Goal: Task Accomplishment & Management: Complete application form

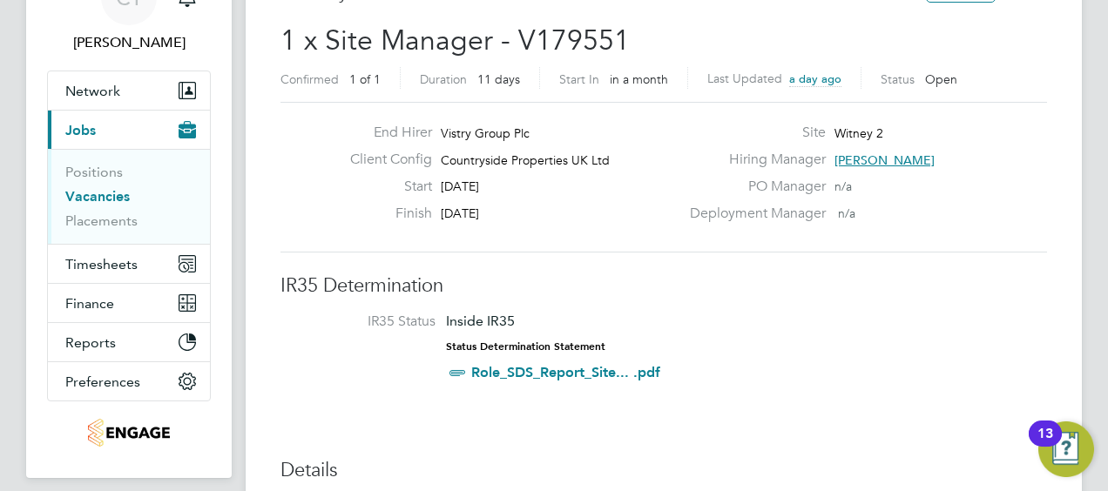
scroll to position [98, 0]
click at [653, 239] on div "End Hirer Vistry Group Plc Client Config Countryside Properties UK Ltd Start 17…" at bounding box center [664, 176] width 767 height 151
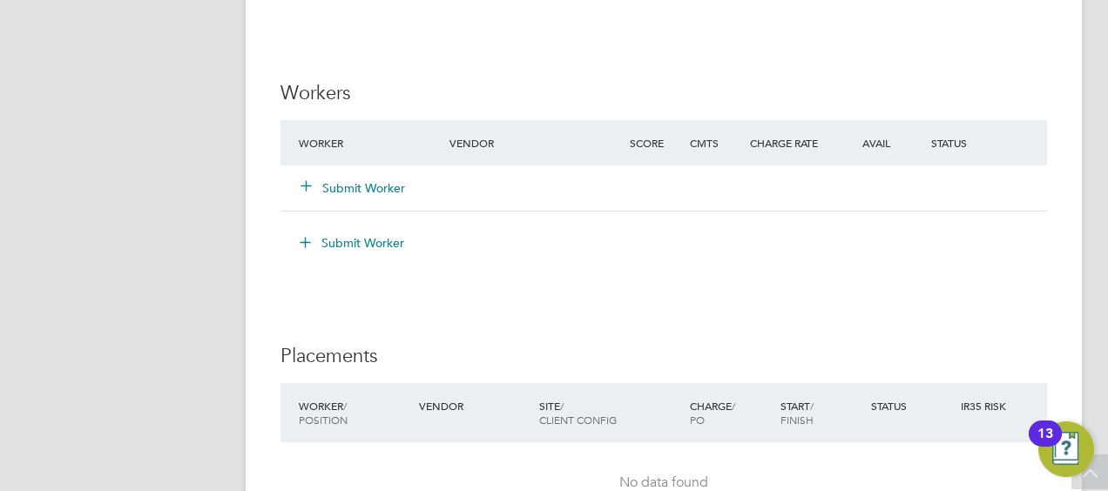
scroll to position [1675, 0]
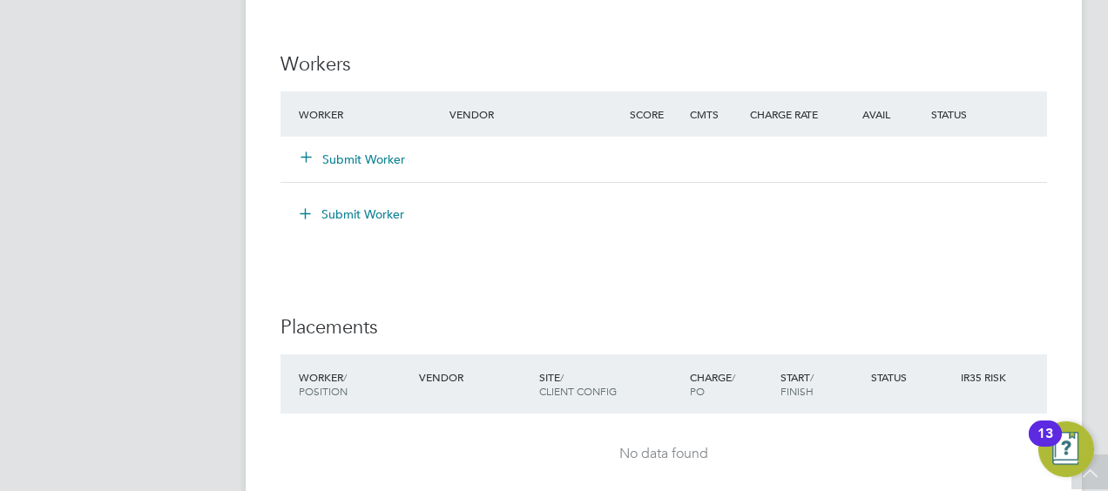
click at [357, 166] on button "Submit Worker" at bounding box center [353, 159] width 105 height 17
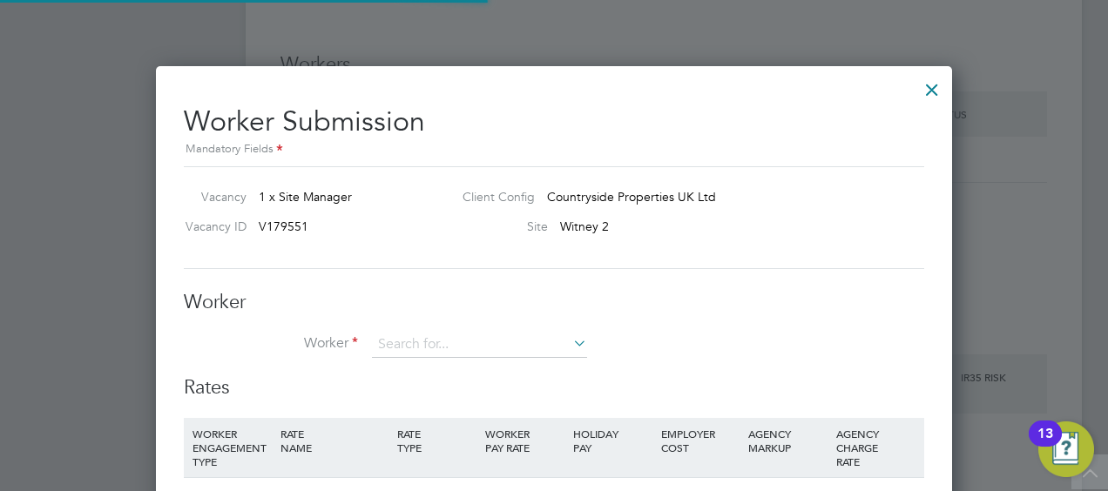
scroll to position [9, 9]
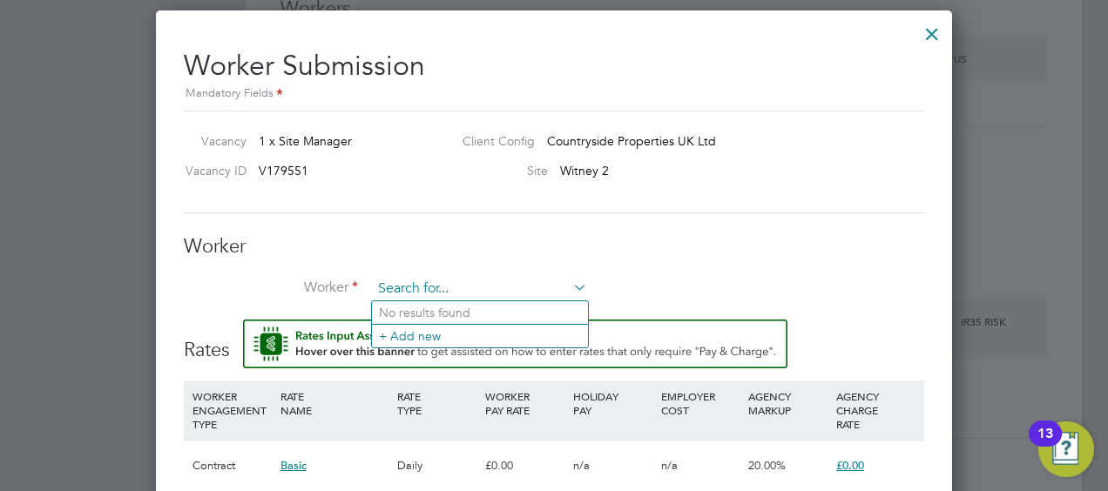
click at [394, 286] on input at bounding box center [479, 289] width 215 height 26
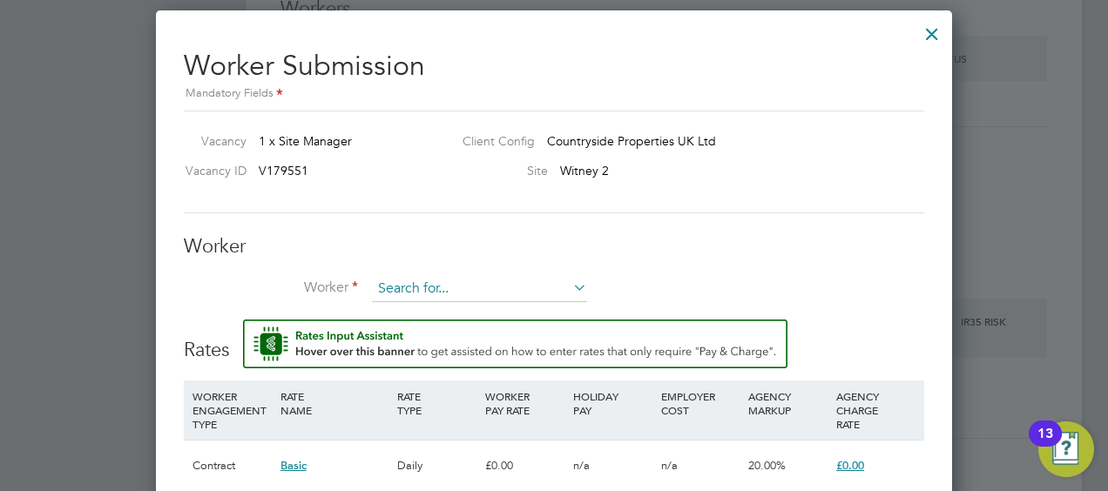
paste input "martyn wicks"
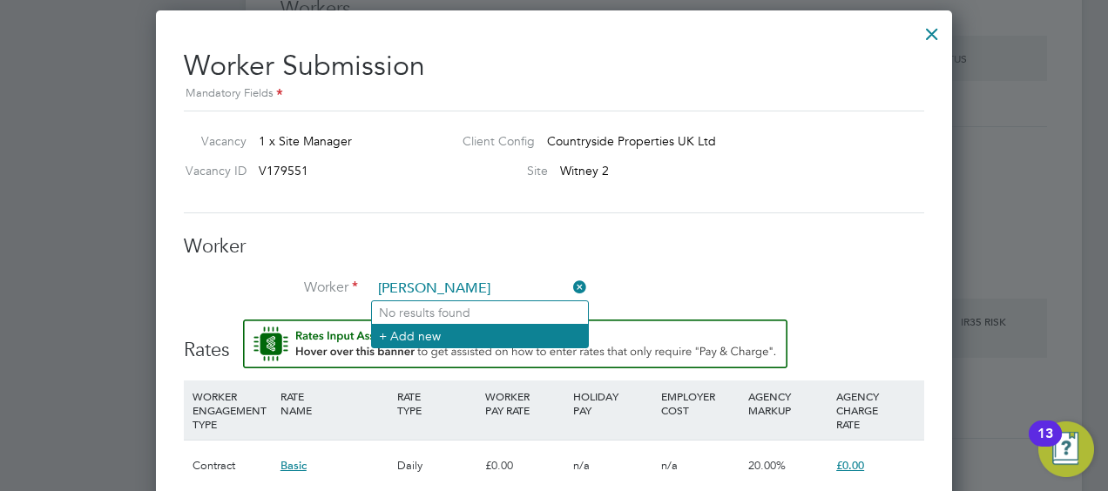
type input "martyn wicks"
click at [437, 334] on li "+ Add new" at bounding box center [480, 336] width 216 height 24
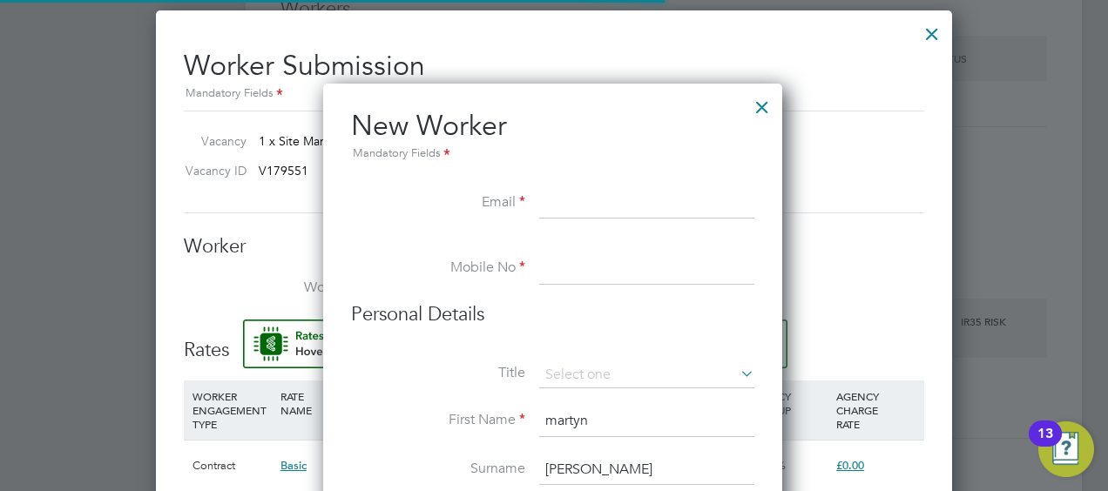
scroll to position [1475, 461]
click at [545, 218] on input at bounding box center [646, 203] width 215 height 31
paste input "wicks-m@sky.com"
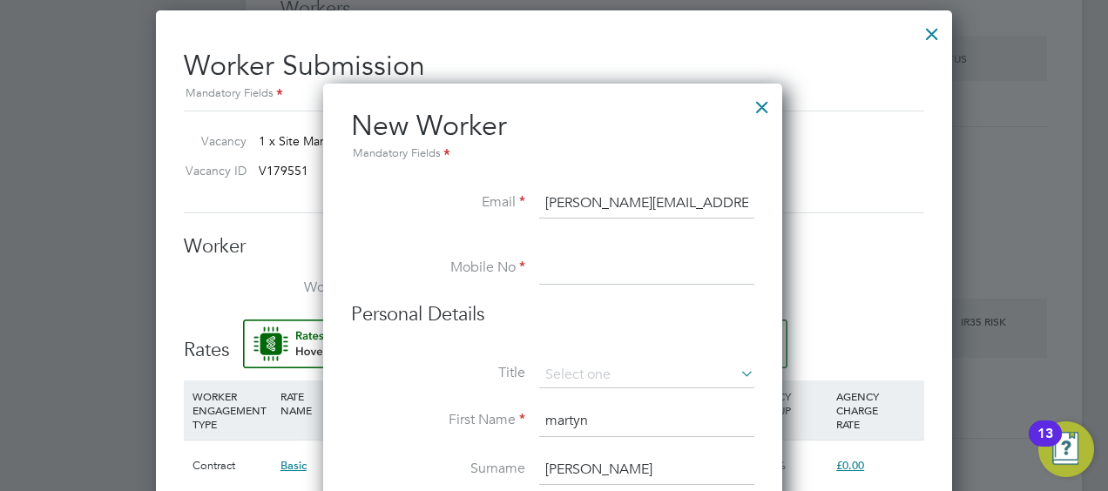
type input "wicks-m@sky.com"
click at [572, 267] on input at bounding box center [646, 269] width 215 height 31
paste input "7786 486400"
type input "7786 486400"
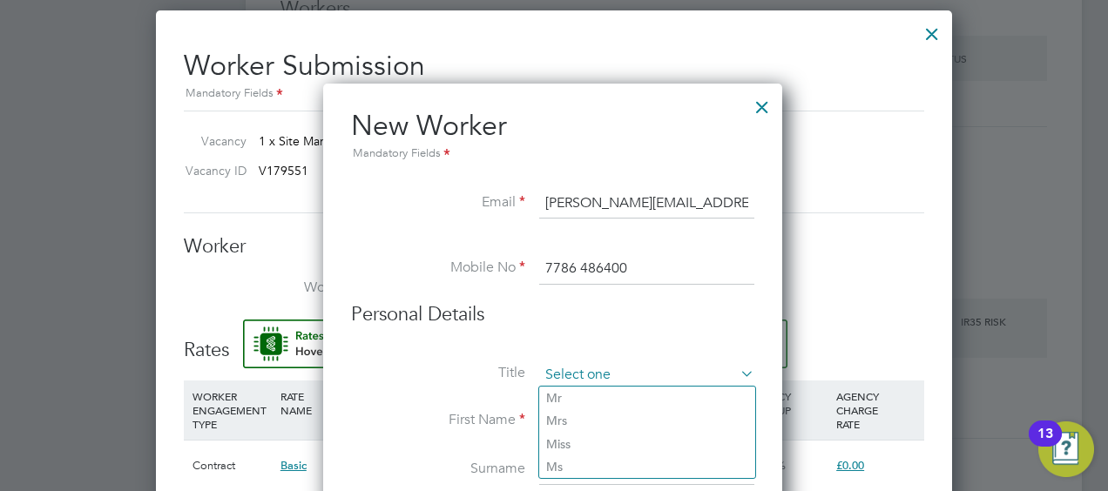
click at [565, 370] on input at bounding box center [646, 375] width 215 height 26
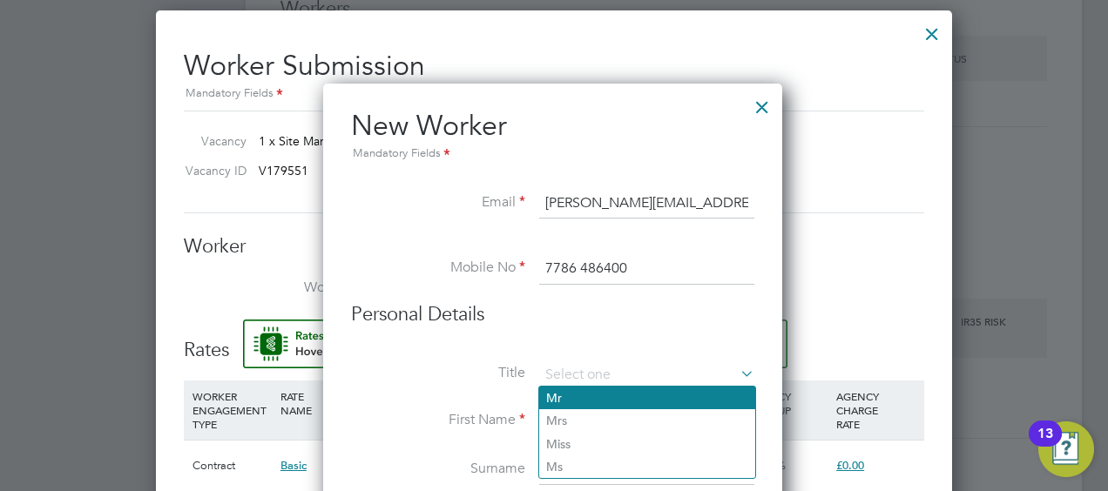
click at [572, 389] on li "Mr" at bounding box center [647, 398] width 216 height 23
type input "Mr"
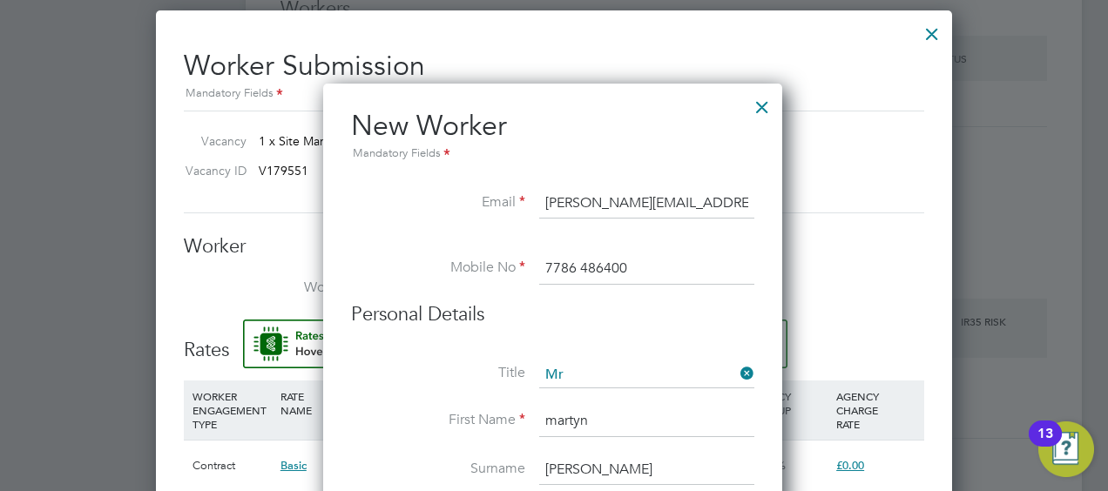
click at [575, 290] on li "Mobile No 7786 486400" at bounding box center [552, 278] width 403 height 49
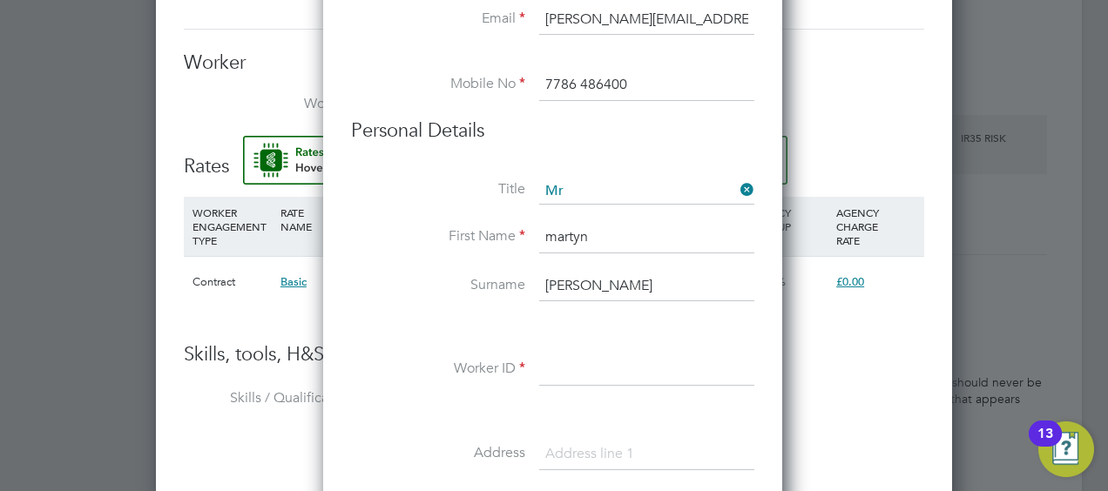
scroll to position [1915, 0]
click at [556, 227] on input "martyn" at bounding box center [646, 236] width 215 height 31
type input "Martyn"
click at [556, 284] on input "wicks" at bounding box center [646, 285] width 215 height 31
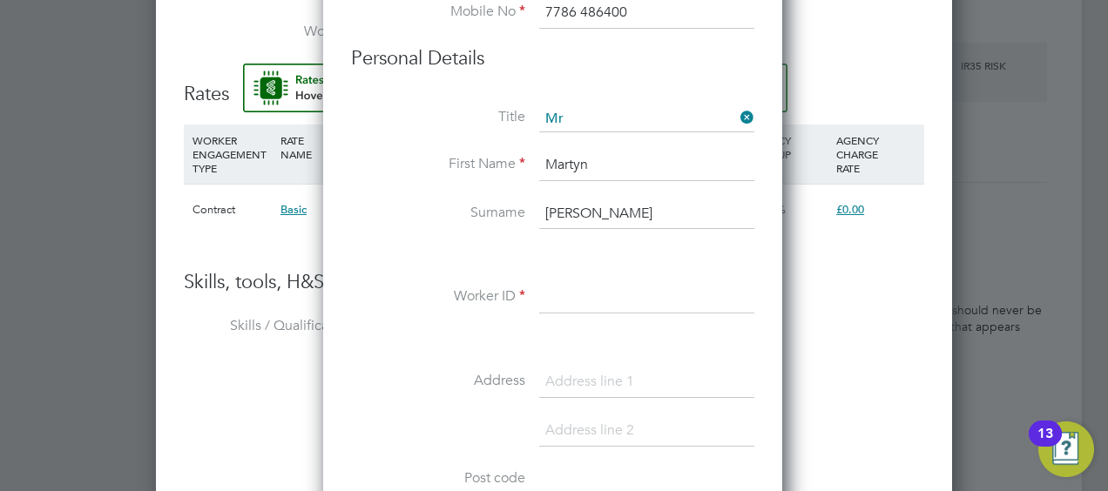
type input "Wicks"
click at [558, 291] on input at bounding box center [646, 297] width 215 height 31
paste input "350008"
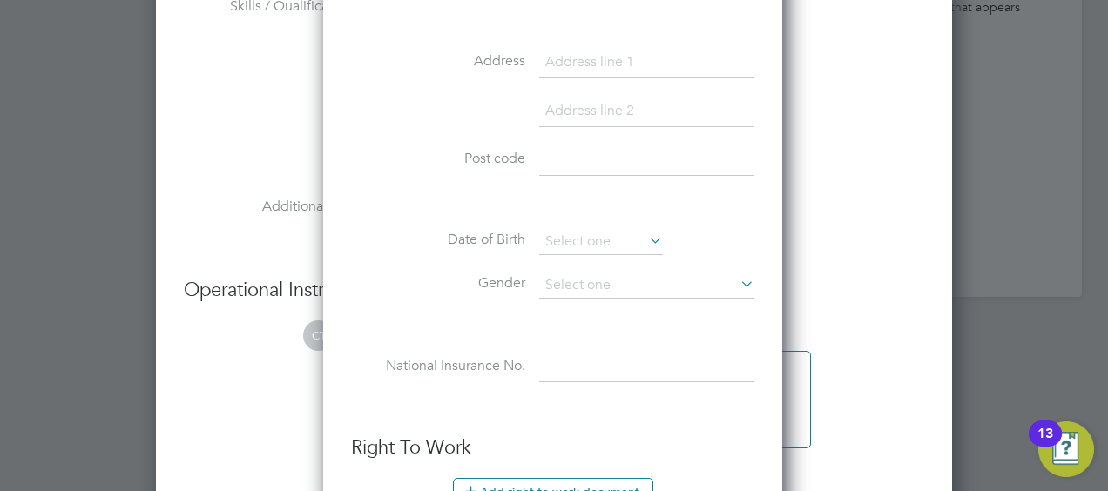
scroll to position [2307, 0]
type input "350008"
click at [568, 272] on input at bounding box center [646, 285] width 215 height 26
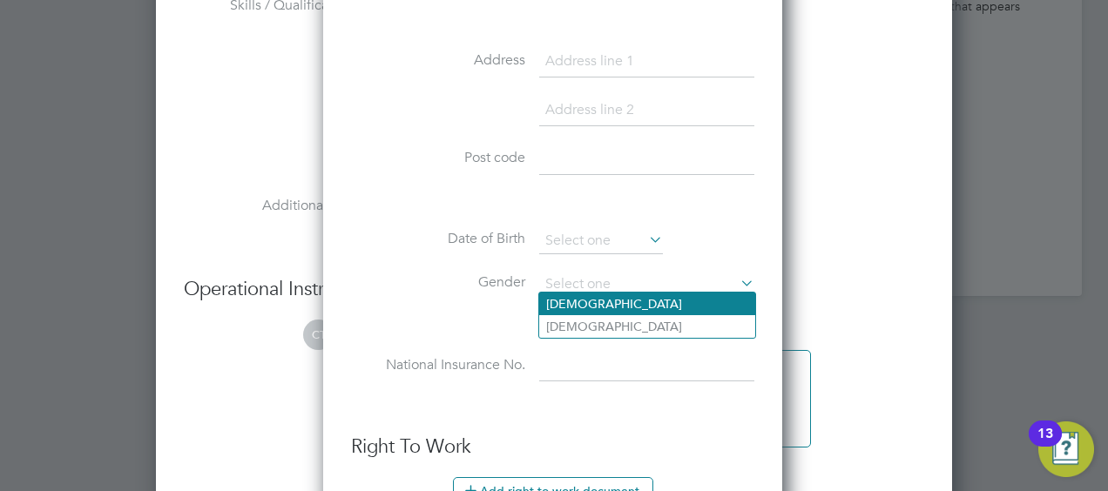
click at [560, 300] on li "Male" at bounding box center [647, 304] width 216 height 23
type input "Male"
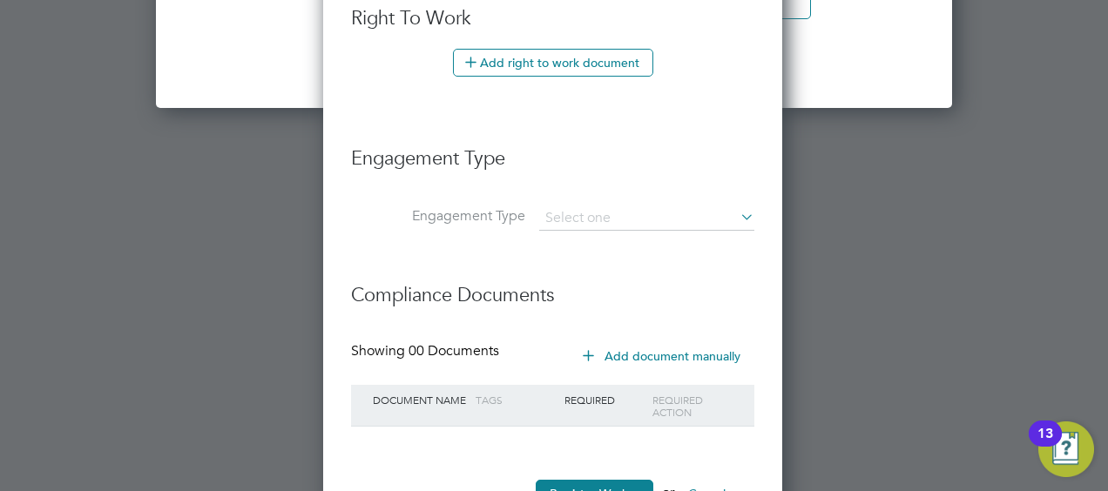
scroll to position [2797, 0]
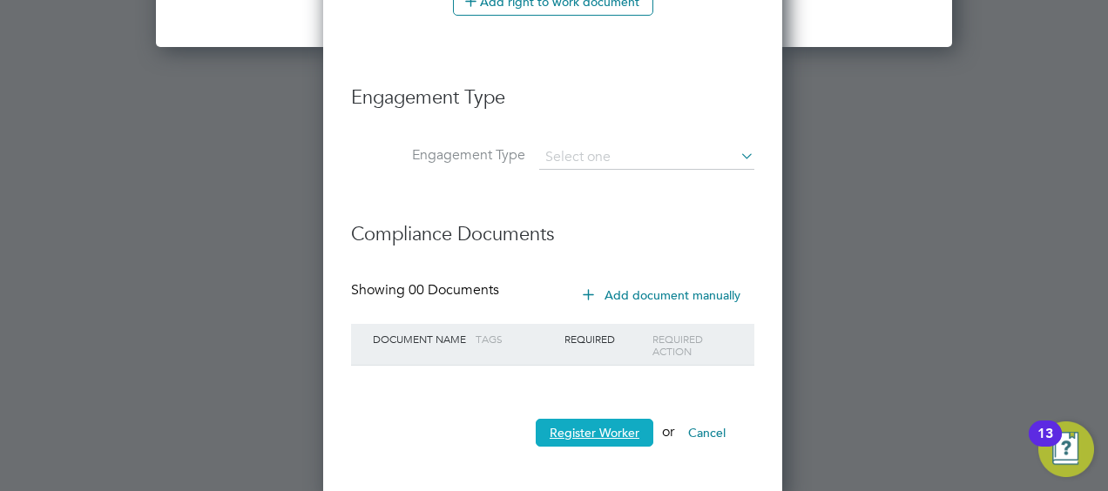
click at [601, 423] on button "Register Worker" at bounding box center [595, 433] width 118 height 28
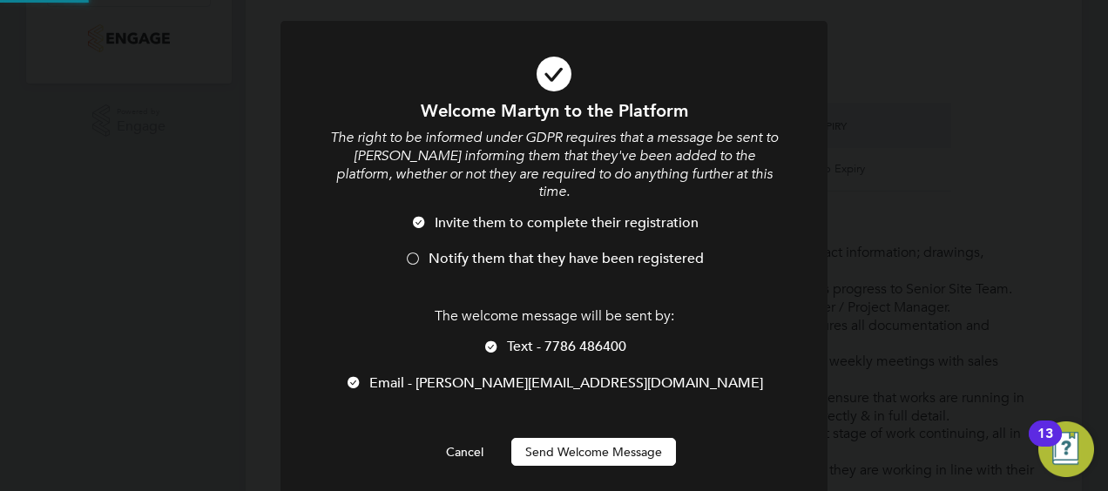
scroll to position [0, 0]
click at [418, 252] on div at bounding box center [412, 260] width 17 height 17
click at [362, 376] on div at bounding box center [353, 384] width 17 height 17
click at [568, 441] on button "Send Welcome Message" at bounding box center [593, 452] width 165 height 28
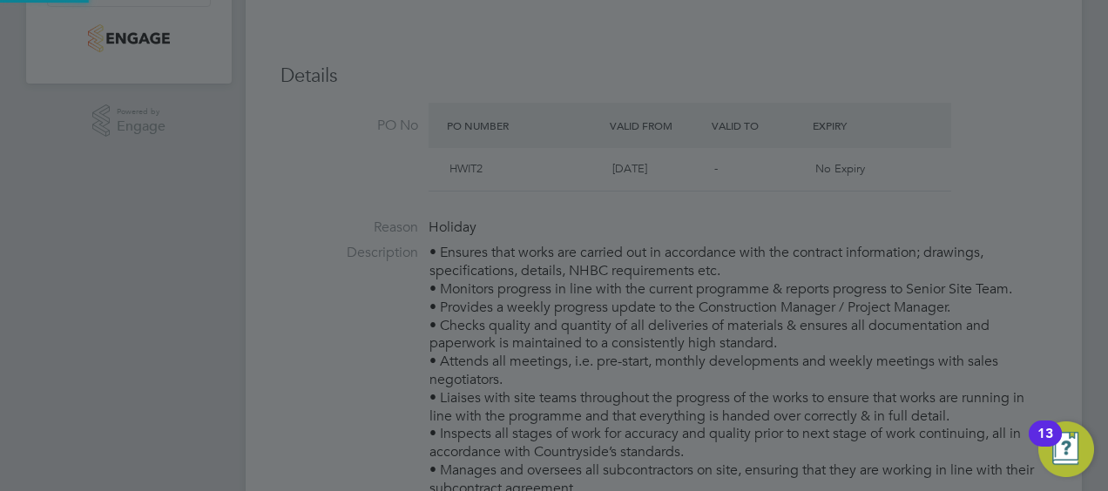
type input "Martyn Wicks (350008)"
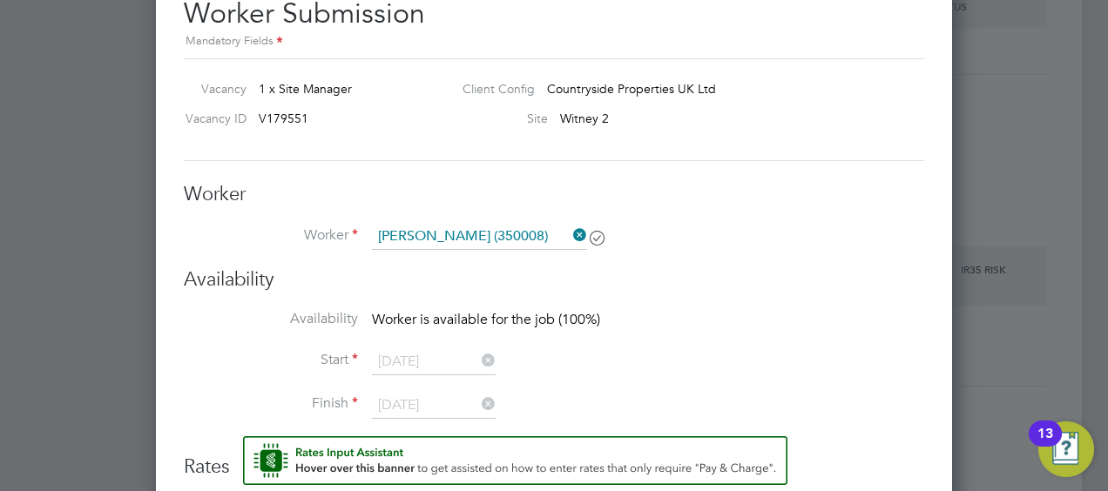
scroll to position [1781, 0]
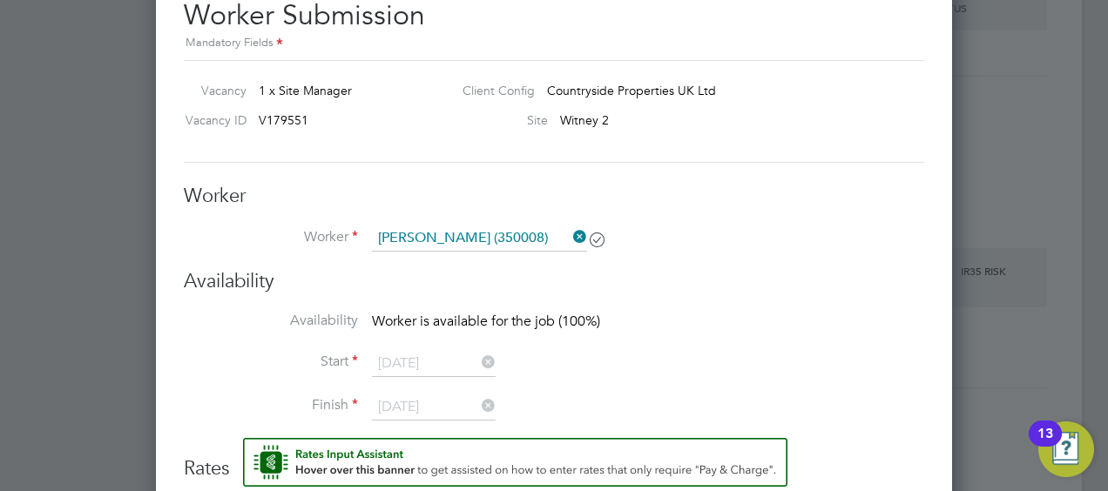
click at [660, 244] on li "Worker Martyn Wicks (350008)" at bounding box center [554, 248] width 741 height 44
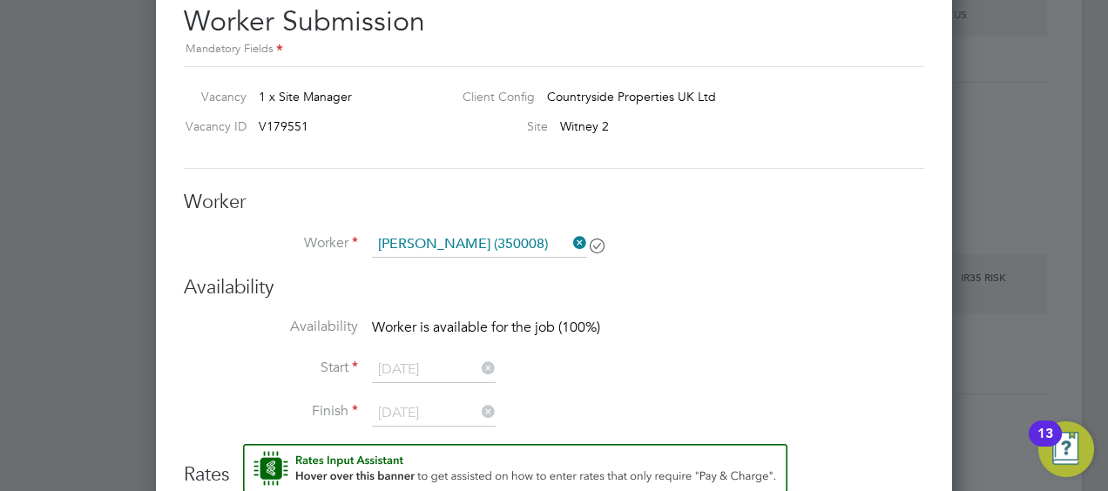
scroll to position [1776, 0]
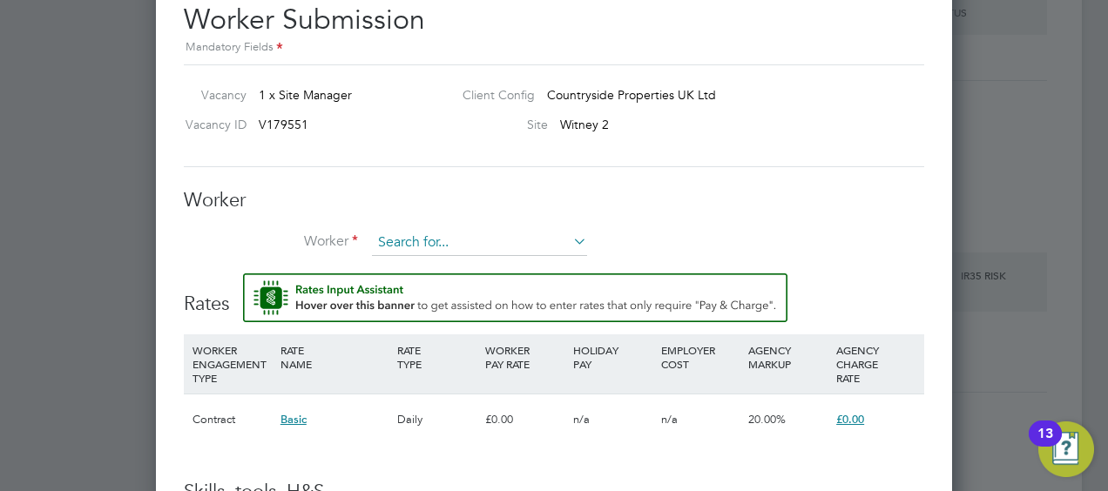
click at [528, 239] on input at bounding box center [479, 243] width 215 height 26
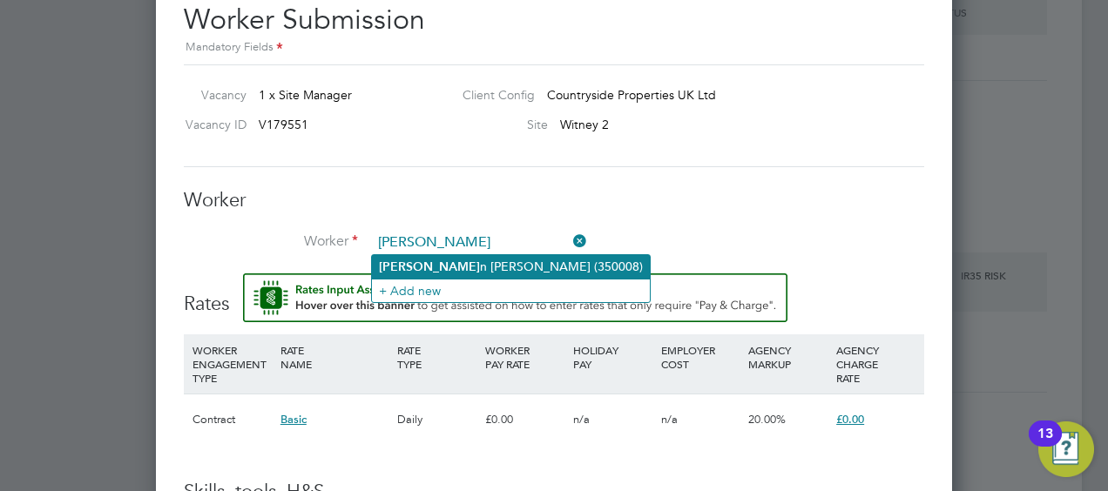
click at [477, 267] on li "Marty n Wicks (350008)" at bounding box center [511, 267] width 278 height 24
type input "Martyn Wicks (350008)"
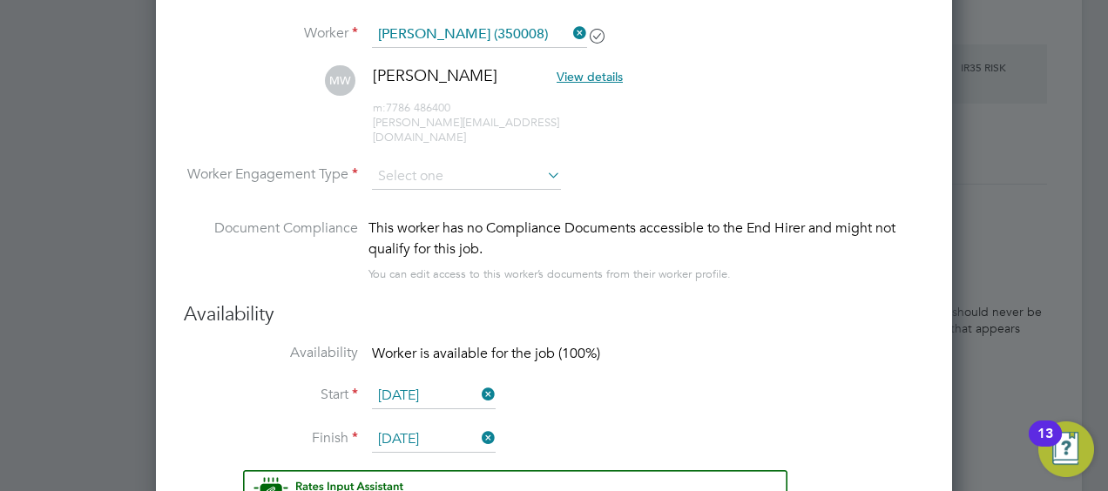
scroll to position [1993, 0]
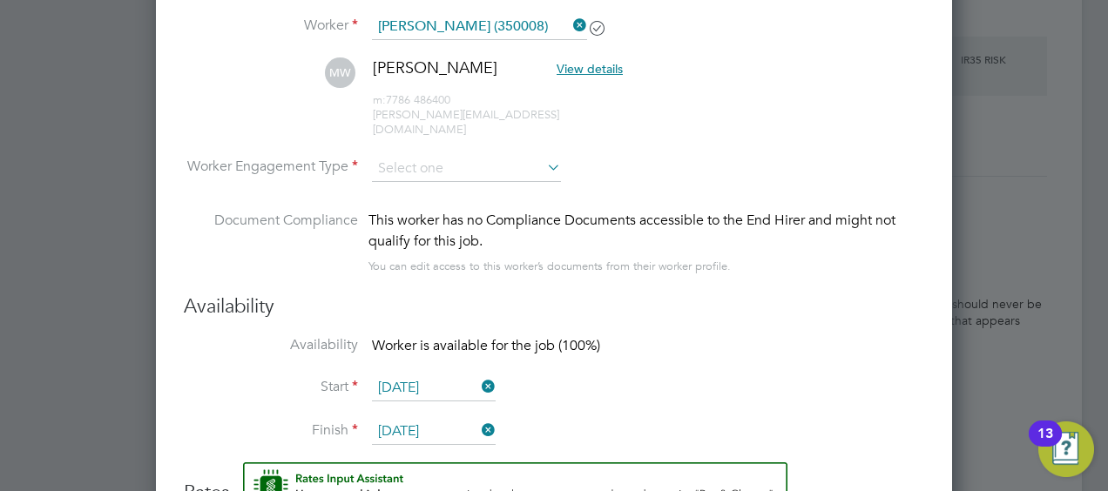
click at [396, 136] on li "MW Martyn Wicks View details m: 7786 486400 wicks-m@sky.com" at bounding box center [554, 107] width 741 height 98
click at [412, 156] on input at bounding box center [466, 169] width 189 height 26
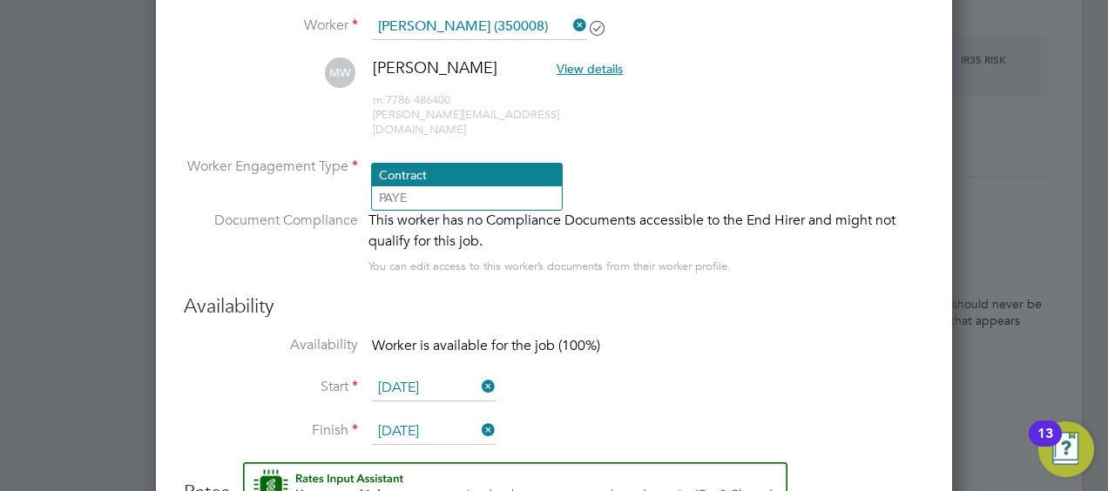
click at [415, 171] on li "Contract" at bounding box center [467, 175] width 190 height 23
type input "Contract"
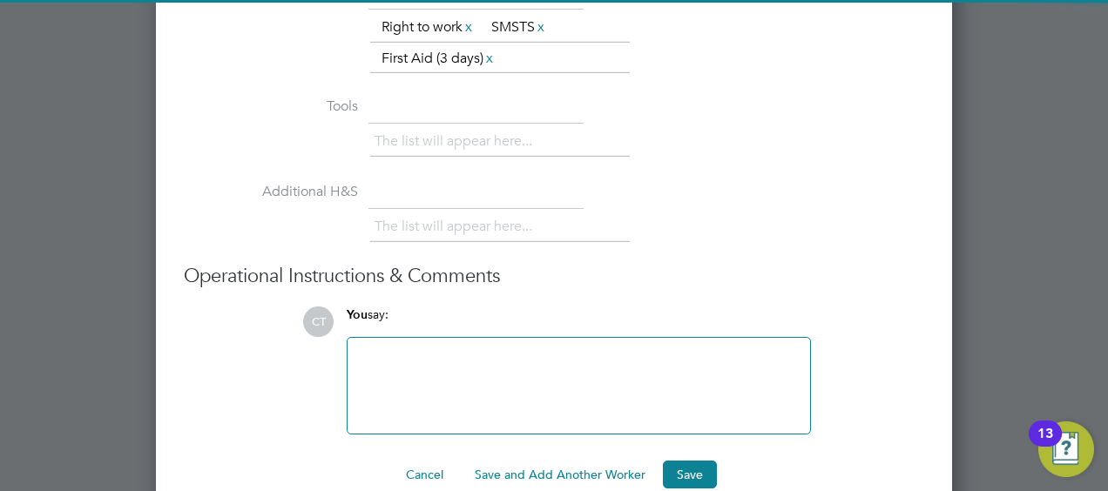
scroll to position [2780, 0]
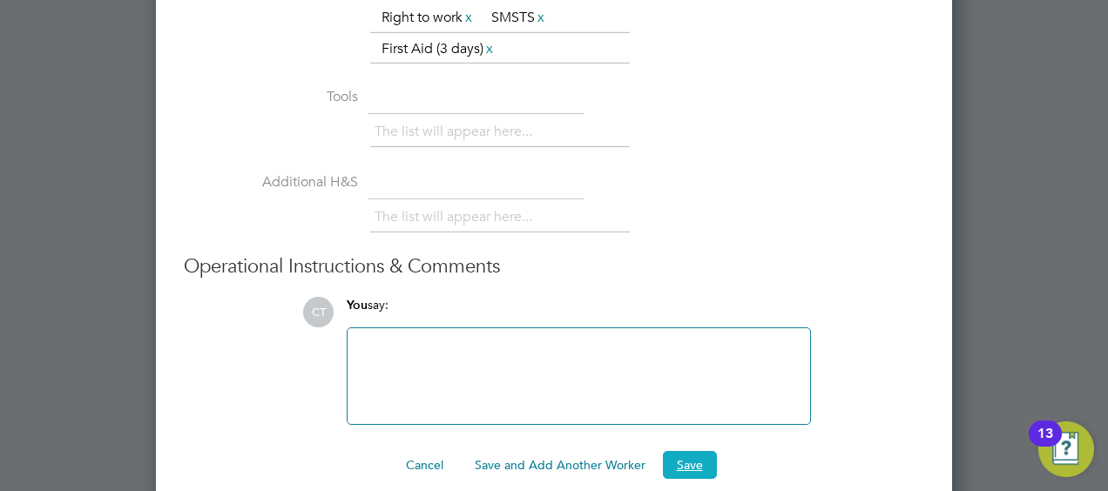
click at [673, 451] on button "Save" at bounding box center [690, 465] width 54 height 28
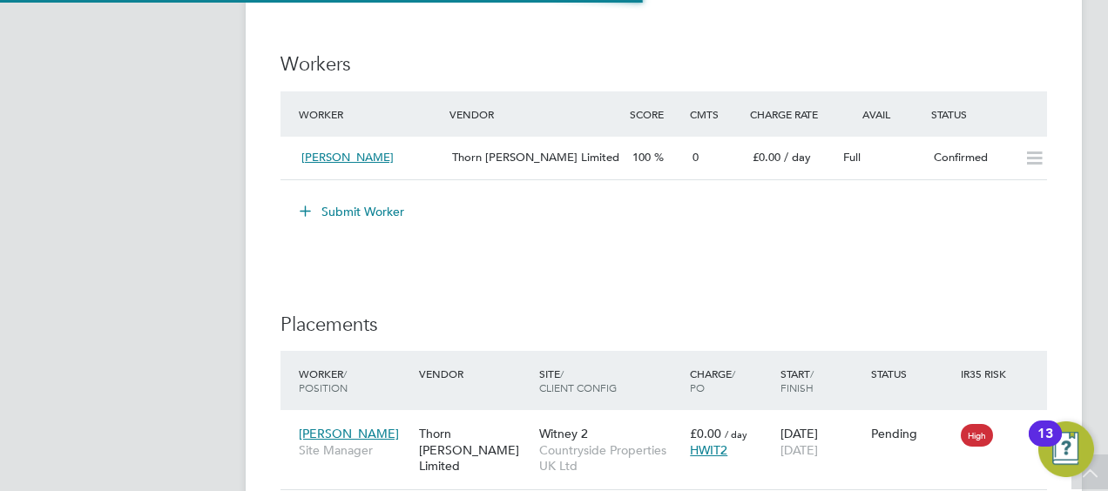
scroll to position [50, 121]
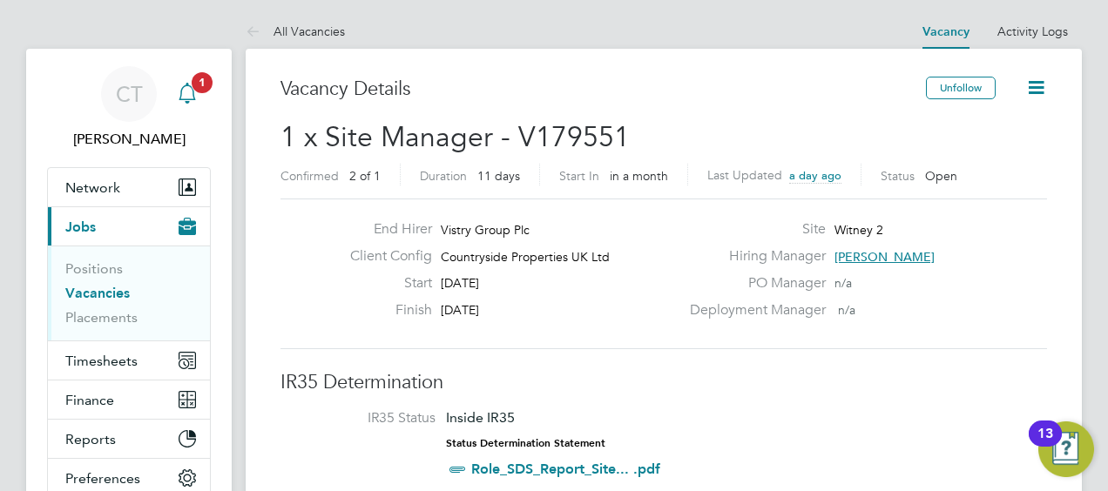
click at [186, 96] on icon "Main navigation" at bounding box center [187, 93] width 21 height 21
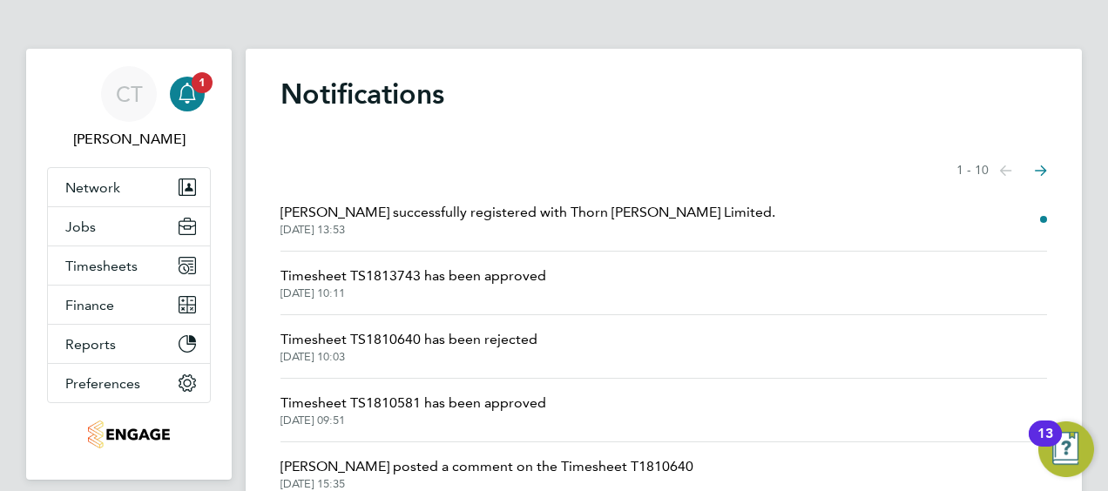
scroll to position [27, 0]
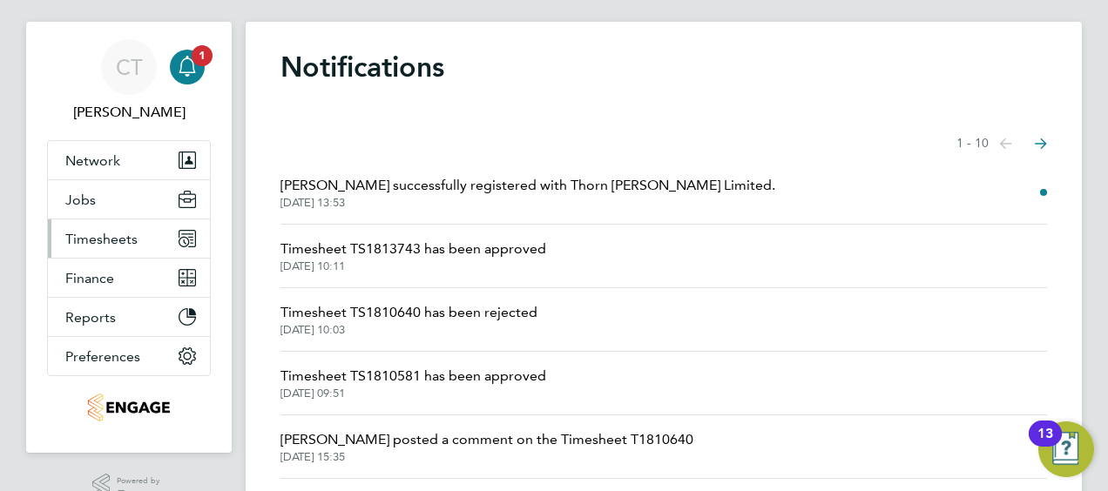
click at [131, 220] on button "Timesheets" at bounding box center [129, 239] width 162 height 38
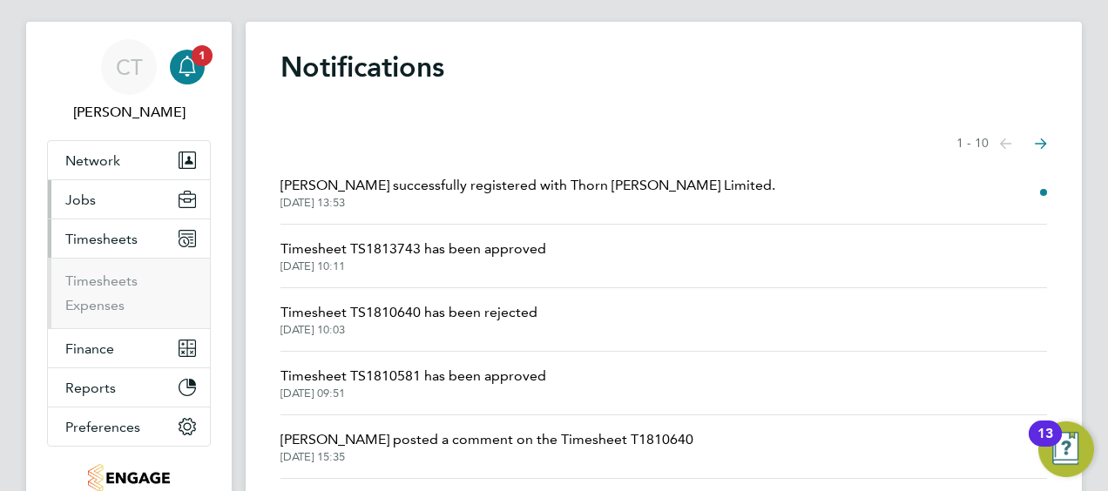
click at [123, 202] on button "Jobs" at bounding box center [129, 199] width 162 height 38
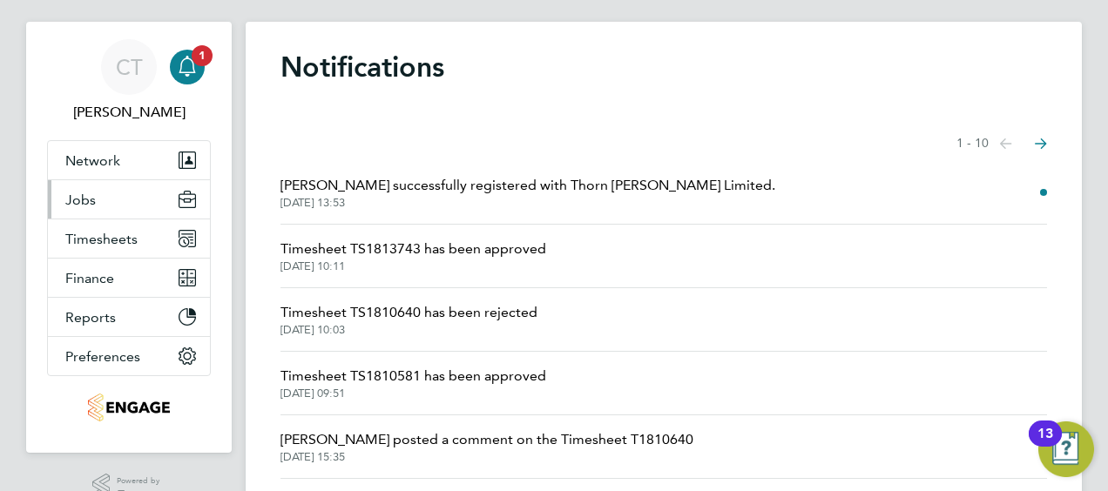
click at [98, 203] on button "Jobs" at bounding box center [129, 199] width 162 height 38
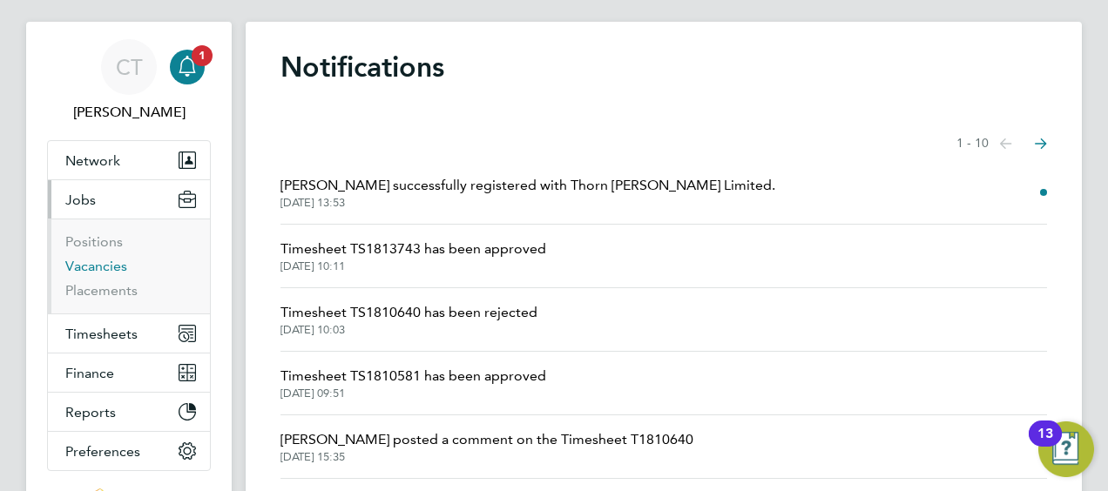
click at [101, 262] on link "Vacancies" at bounding box center [96, 266] width 62 height 17
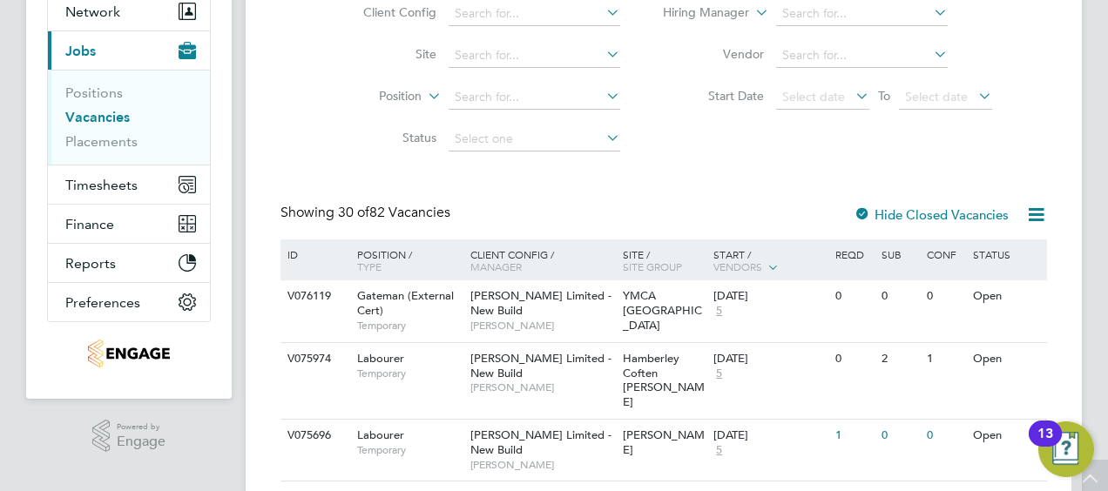
scroll to position [179, 0]
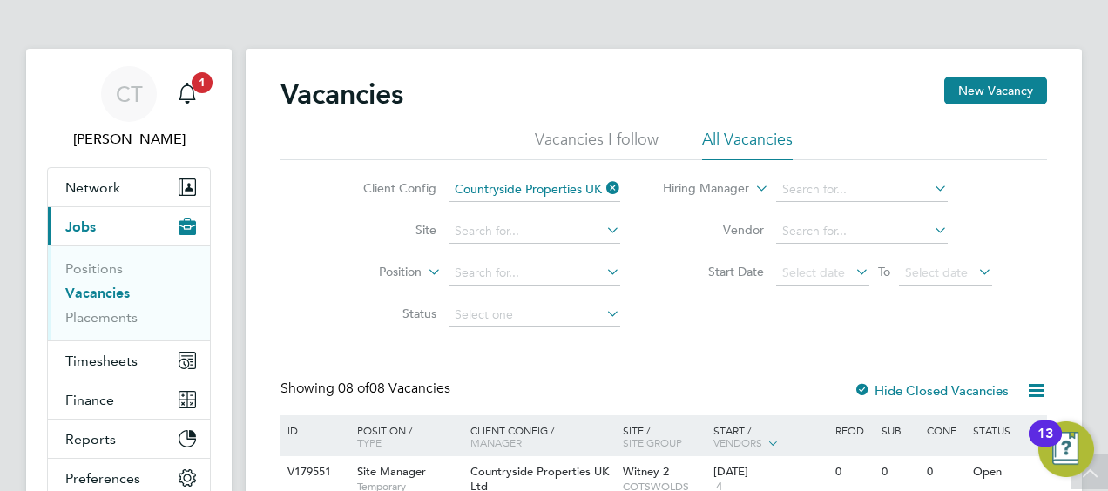
scroll to position [219, 0]
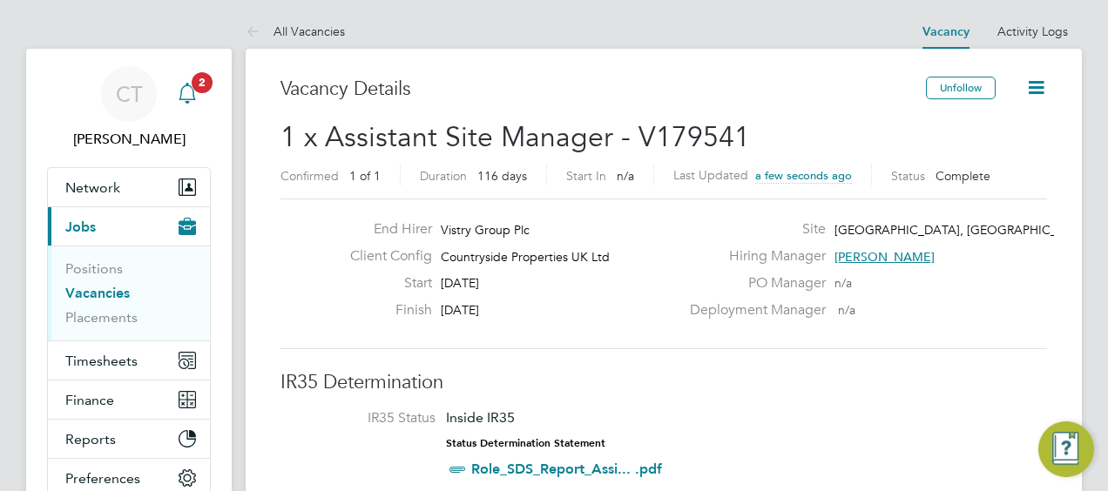
click at [191, 103] on icon "Main navigation" at bounding box center [187, 93] width 21 height 21
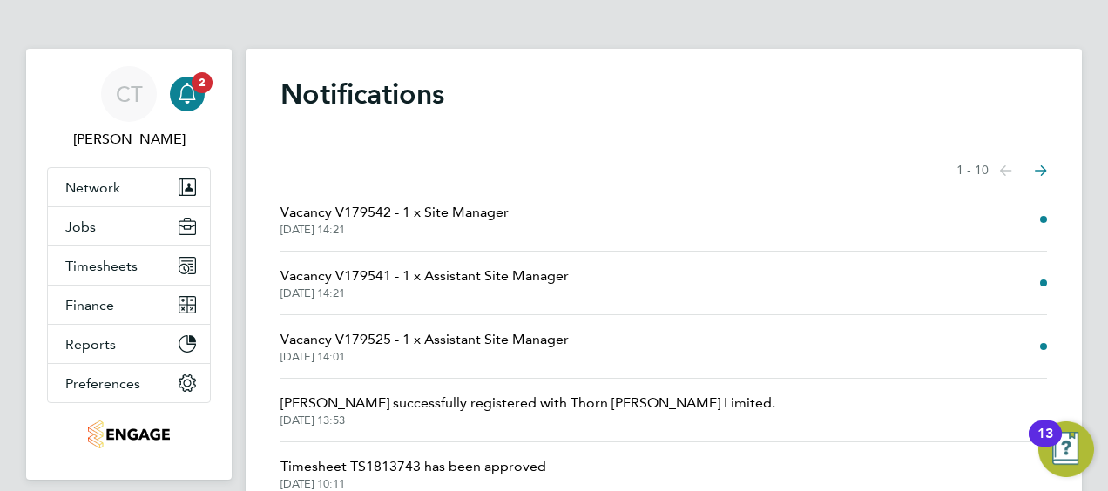
click at [369, 221] on span "Vacancy V179542 - 1 x Site Manager" at bounding box center [395, 212] width 228 height 21
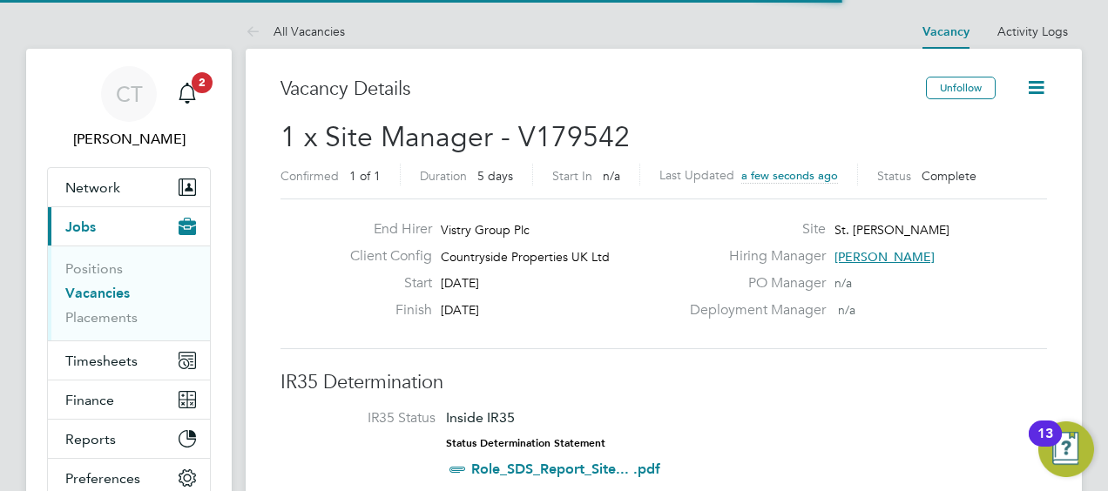
scroll to position [9, 9]
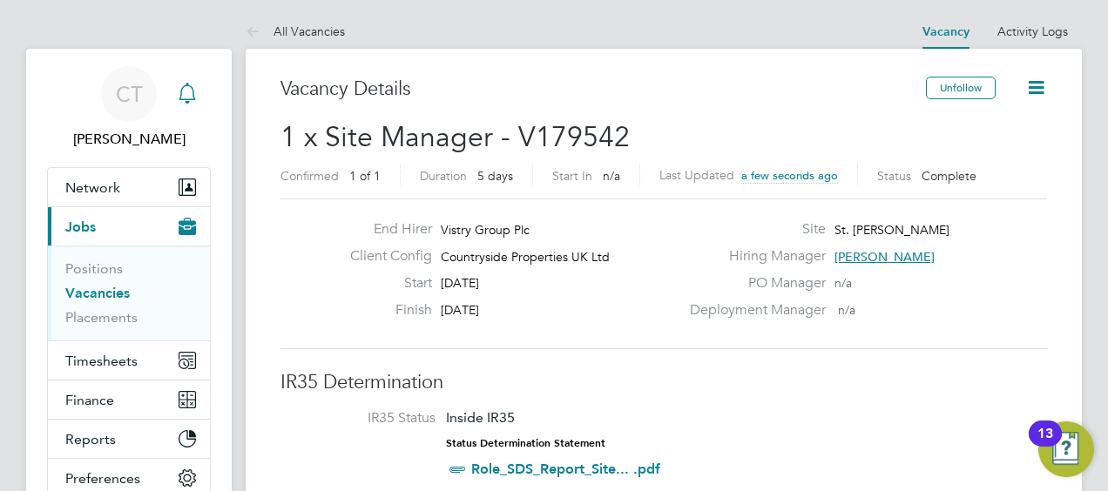
click at [191, 84] on icon "Main navigation" at bounding box center [187, 93] width 21 height 21
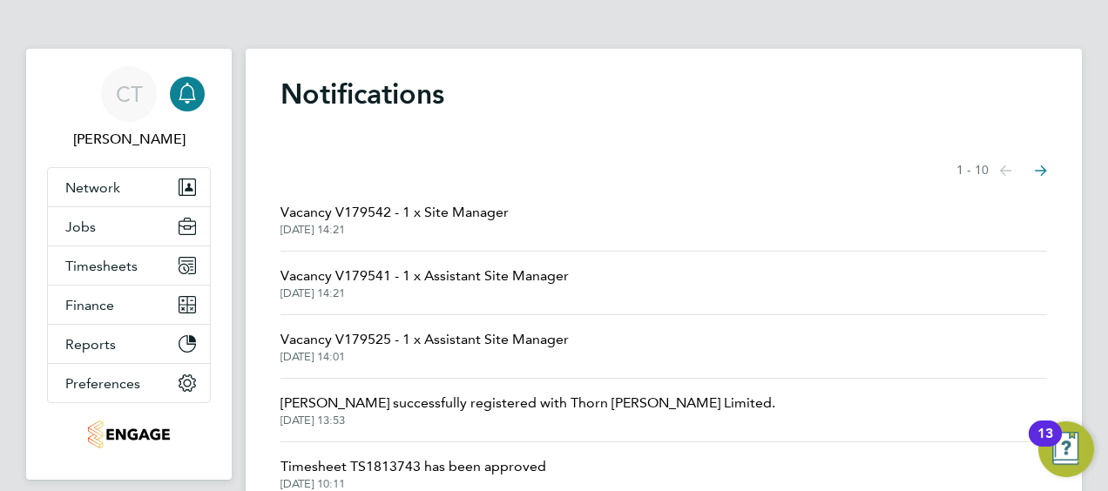
click at [390, 277] on span "Vacancy V179541 - 1 x Assistant Site Manager" at bounding box center [425, 276] width 288 height 21
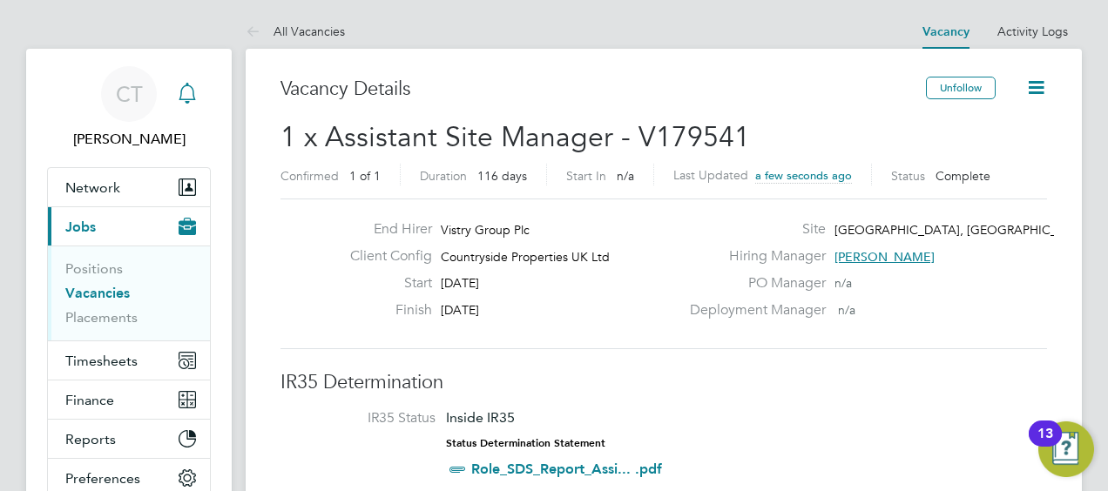
click at [190, 94] on icon "Main navigation" at bounding box center [187, 93] width 21 height 21
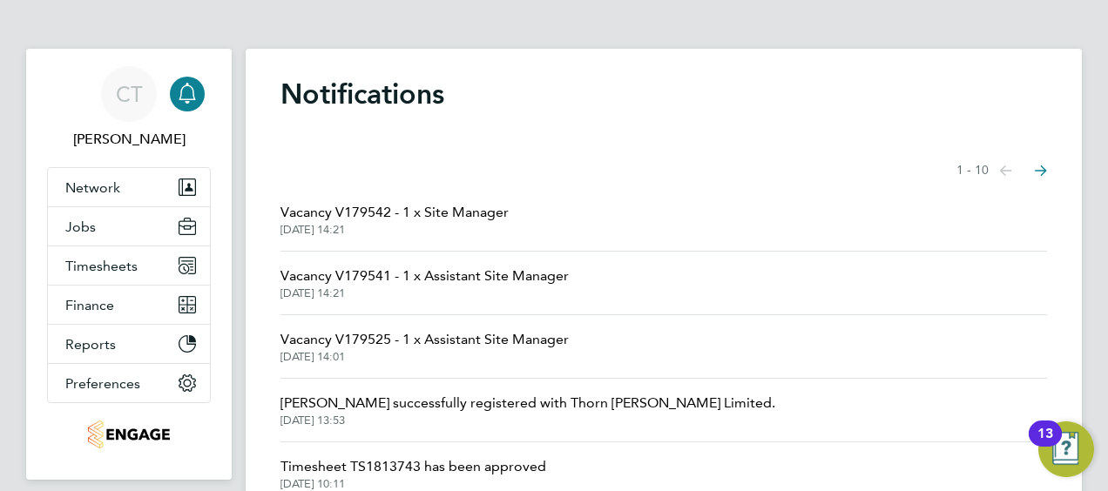
click at [408, 360] on span "02 Sep 2025, 14:01" at bounding box center [425, 357] width 288 height 14
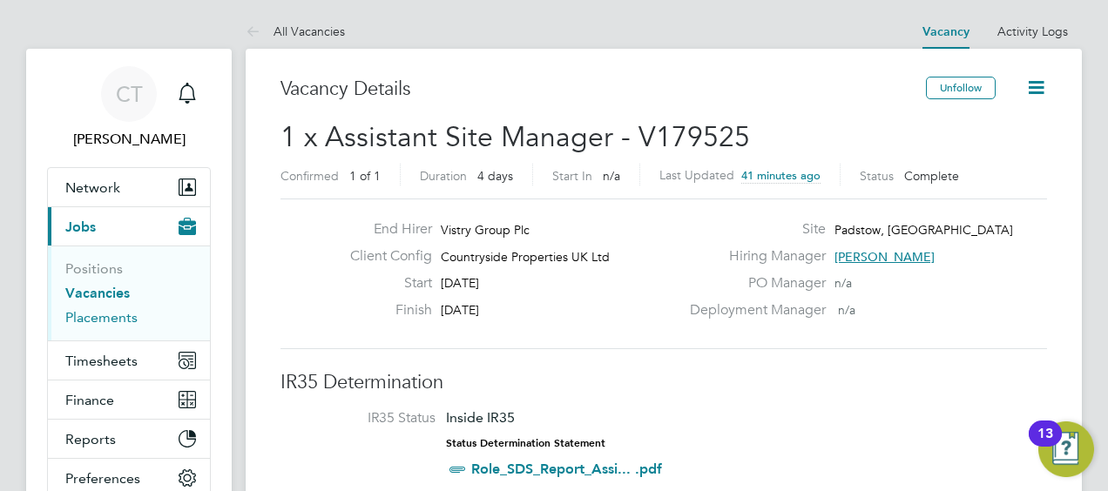
click at [109, 320] on link "Placements" at bounding box center [101, 317] width 72 height 17
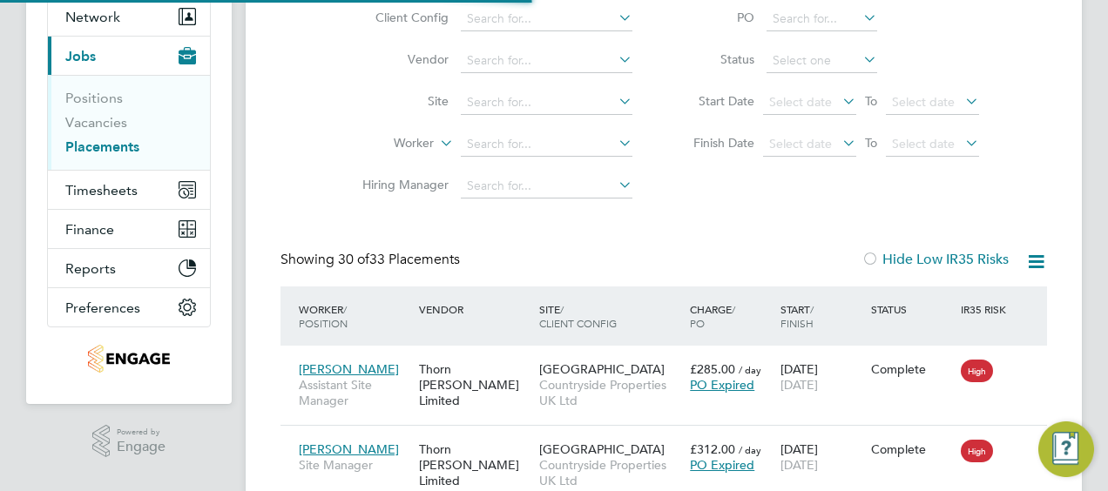
scroll to position [9, 9]
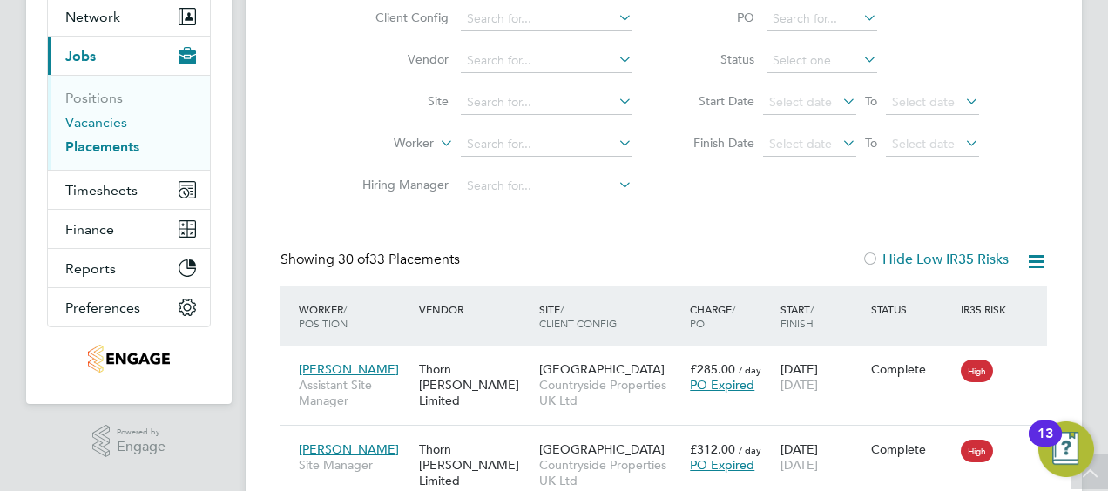
click at [101, 121] on link "Vacancies" at bounding box center [96, 122] width 62 height 17
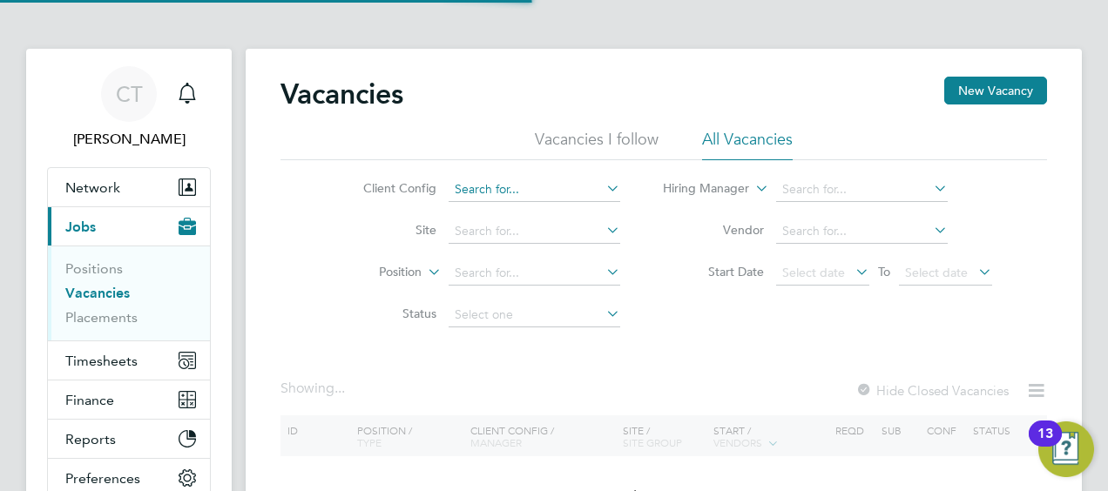
click at [488, 193] on input at bounding box center [535, 190] width 172 height 24
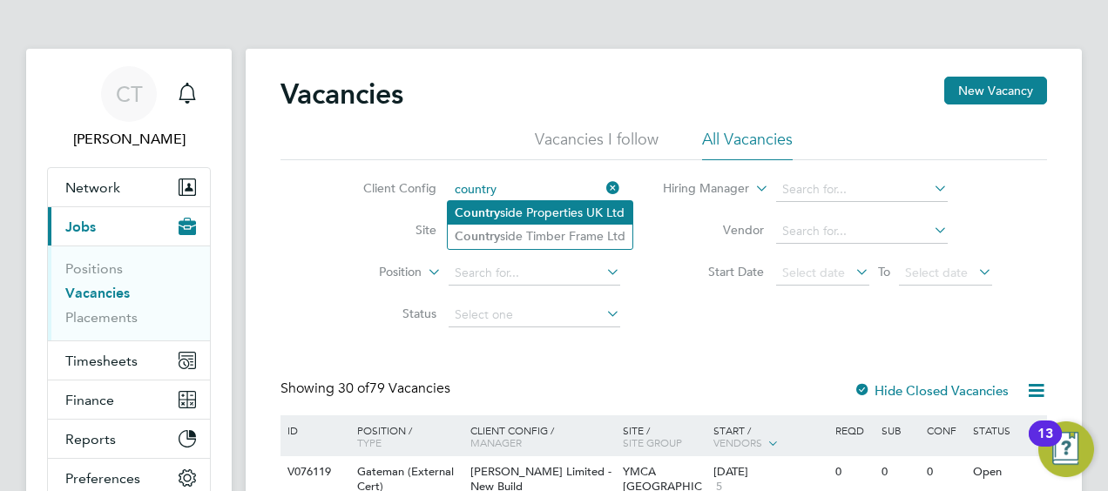
click at [514, 206] on li "Country side Properties UK Ltd" at bounding box center [540, 213] width 185 height 24
type input "Countryside Properties UK Ltd"
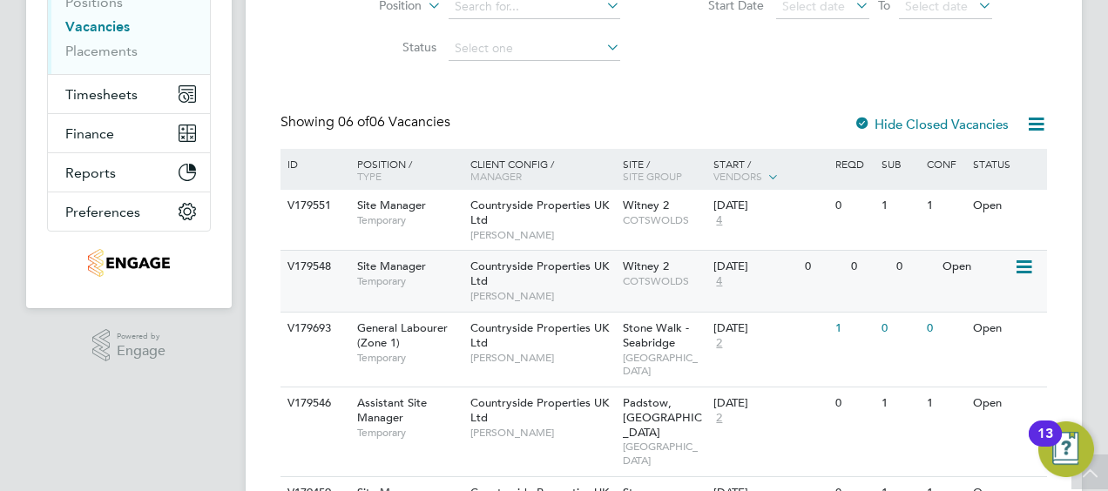
click at [574, 283] on div "Countryside Properties UK Ltd Gary Uzzell" at bounding box center [542, 281] width 152 height 60
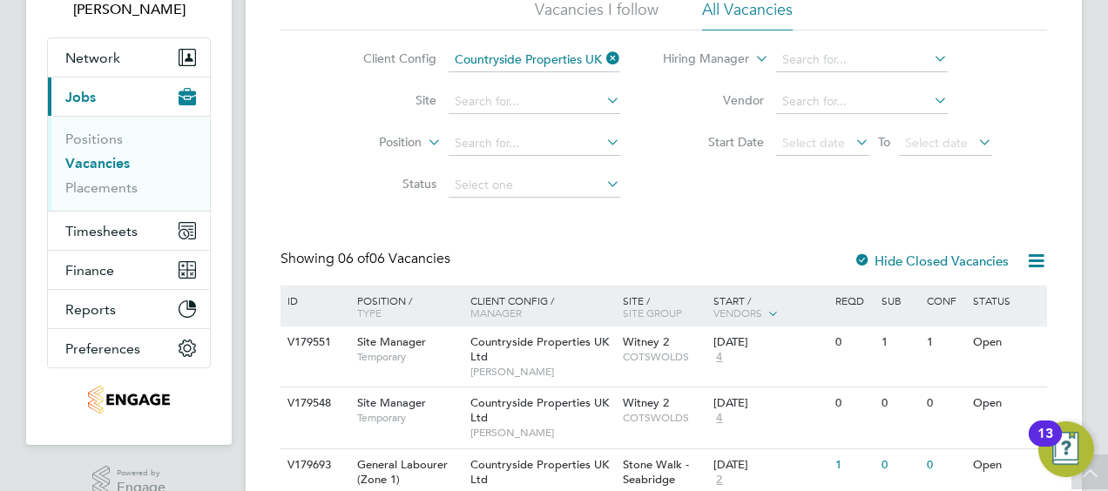
scroll to position [132, 0]
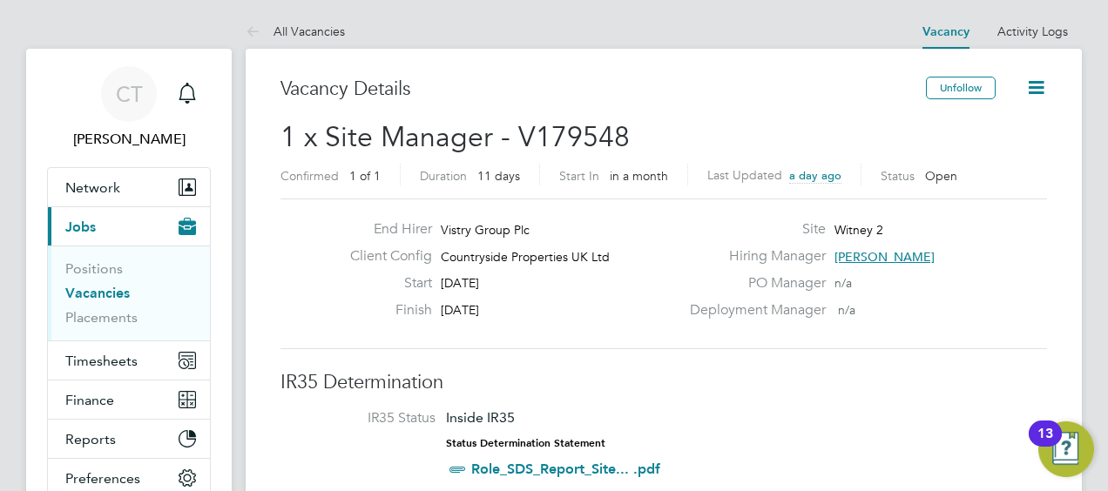
click at [1040, 79] on icon at bounding box center [1036, 88] width 22 height 22
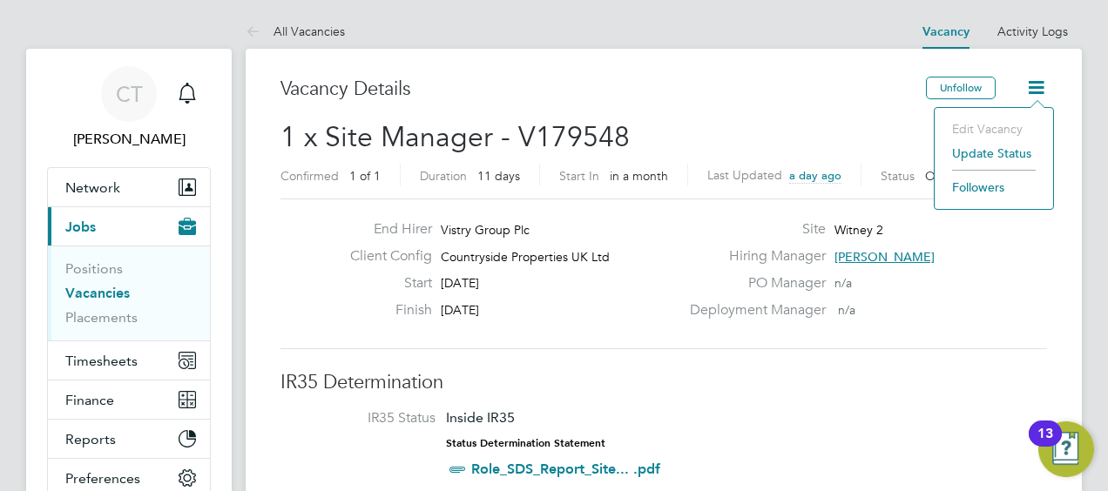
click at [826, 124] on h2 "1 x Site Manager - V179548 Confirmed 1 of 1 Duration 11 days Start In in a mont…" at bounding box center [664, 155] width 767 height 73
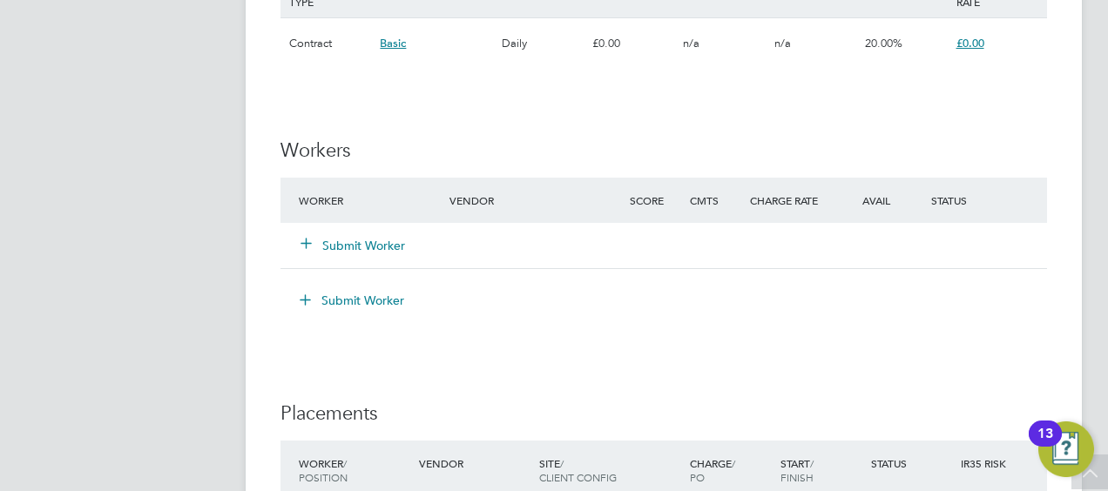
scroll to position [1591, 0]
click at [376, 239] on button "Submit Worker" at bounding box center [353, 242] width 105 height 17
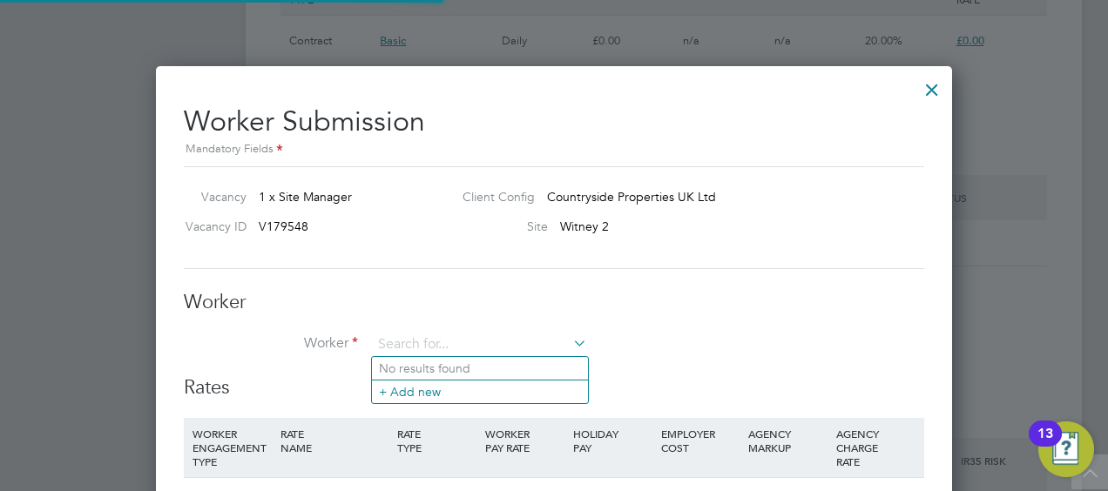
scroll to position [1100, 796]
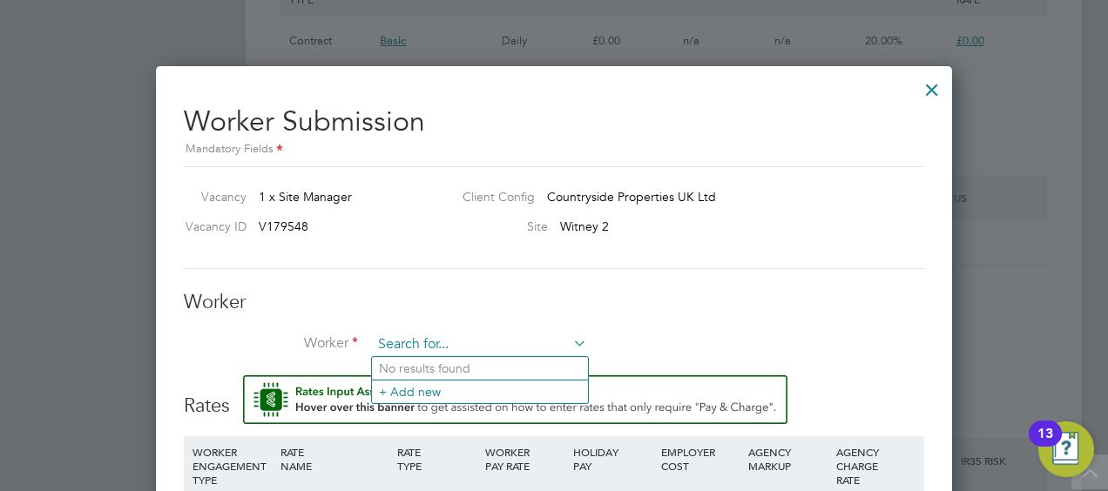
click at [403, 336] on input at bounding box center [479, 345] width 215 height 26
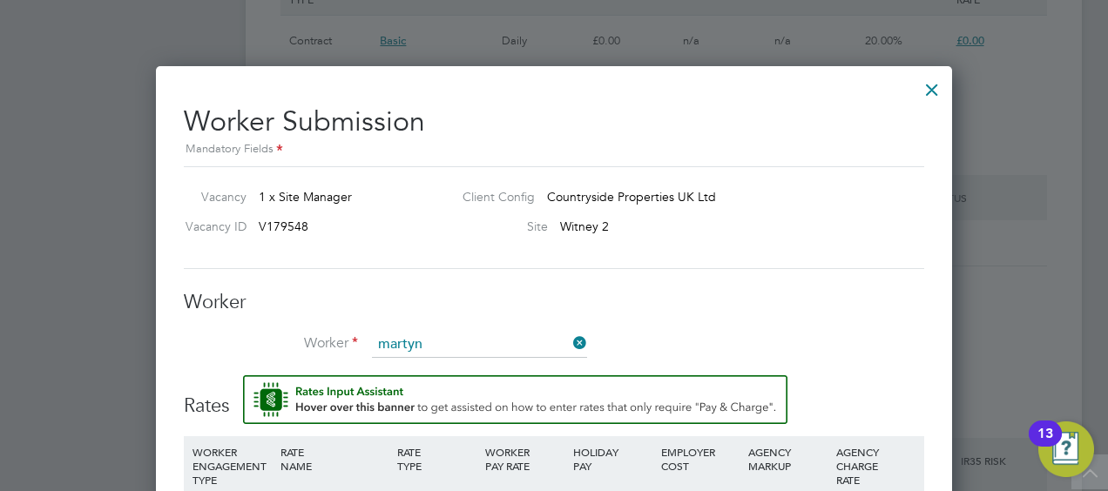
click at [458, 361] on li "Martyn Wicks (350008)" at bounding box center [480, 369] width 216 height 24
type input "Martyn Wicks (350008)"
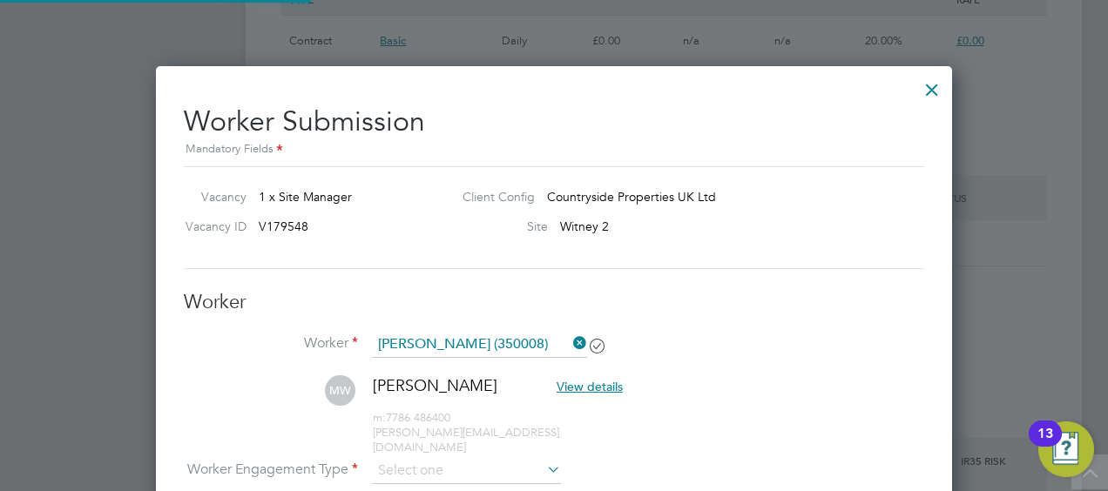
scroll to position [1485, 796]
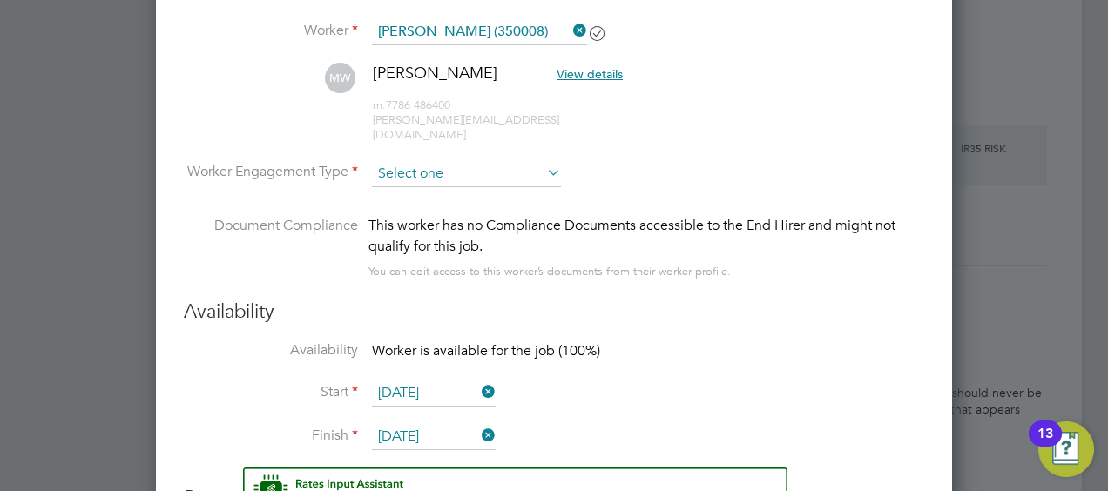
click at [413, 161] on input at bounding box center [466, 174] width 189 height 26
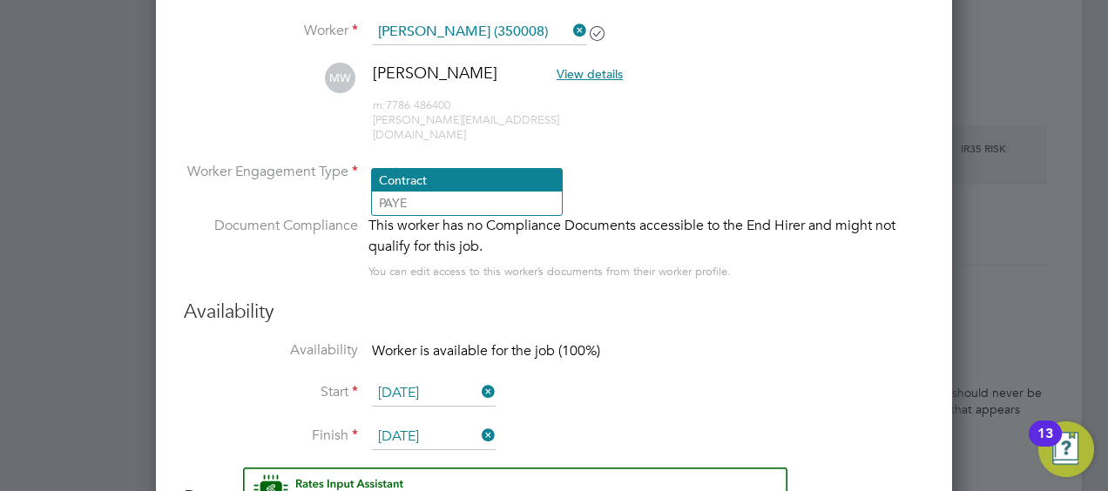
click at [426, 174] on li "Contract" at bounding box center [467, 180] width 190 height 23
type input "Contract"
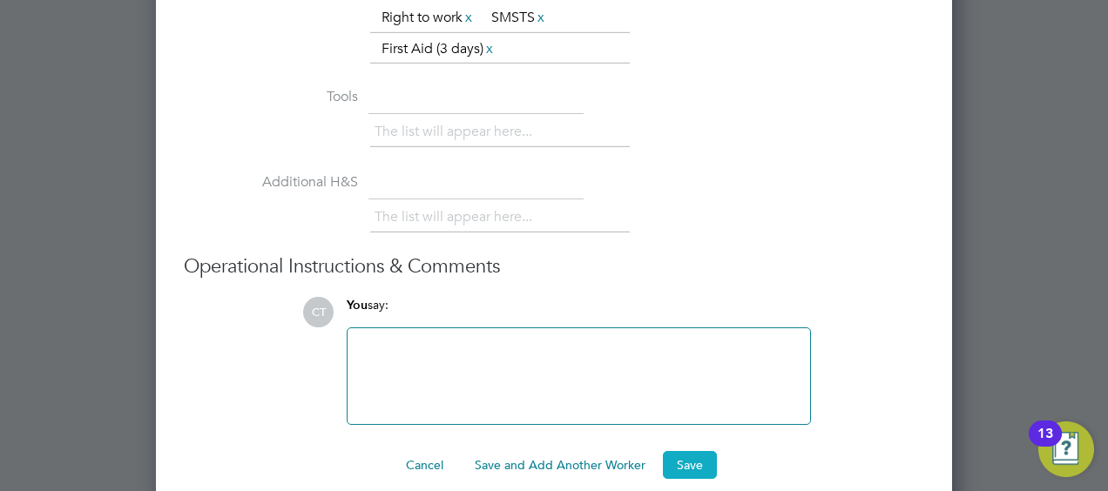
click at [693, 451] on button "Save" at bounding box center [690, 465] width 54 height 28
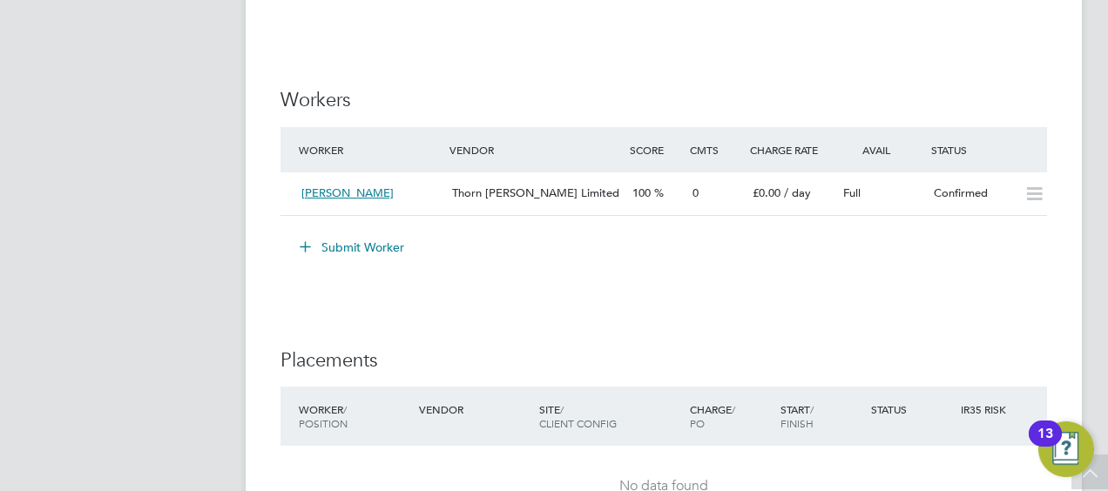
scroll to position [1648, 0]
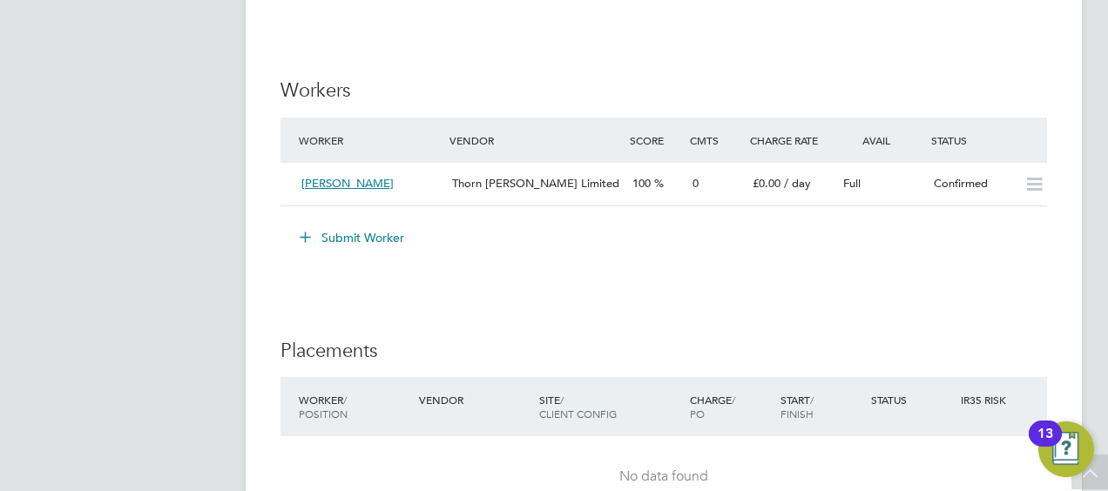
click at [368, 241] on button "Submit Worker" at bounding box center [353, 238] width 131 height 28
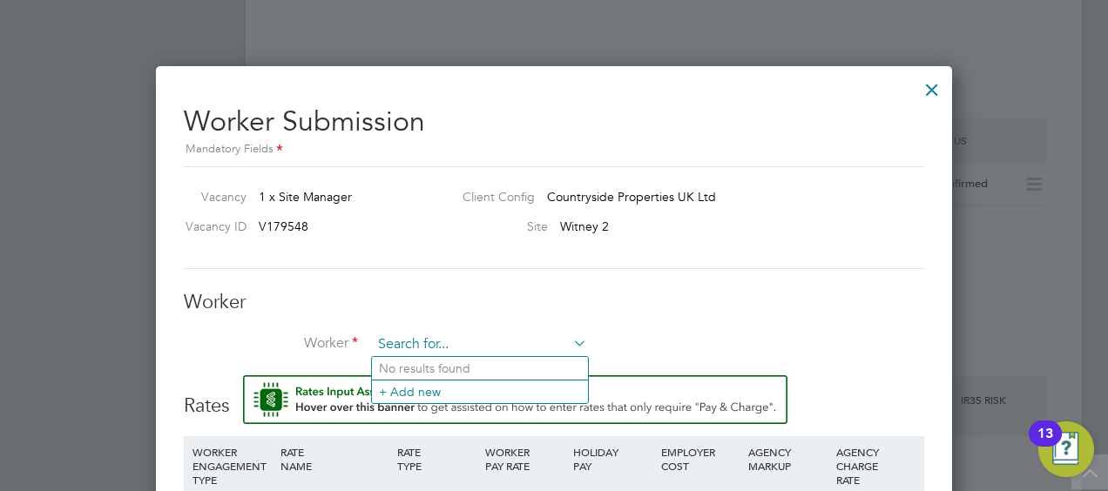
click at [413, 345] on input at bounding box center [479, 345] width 215 height 26
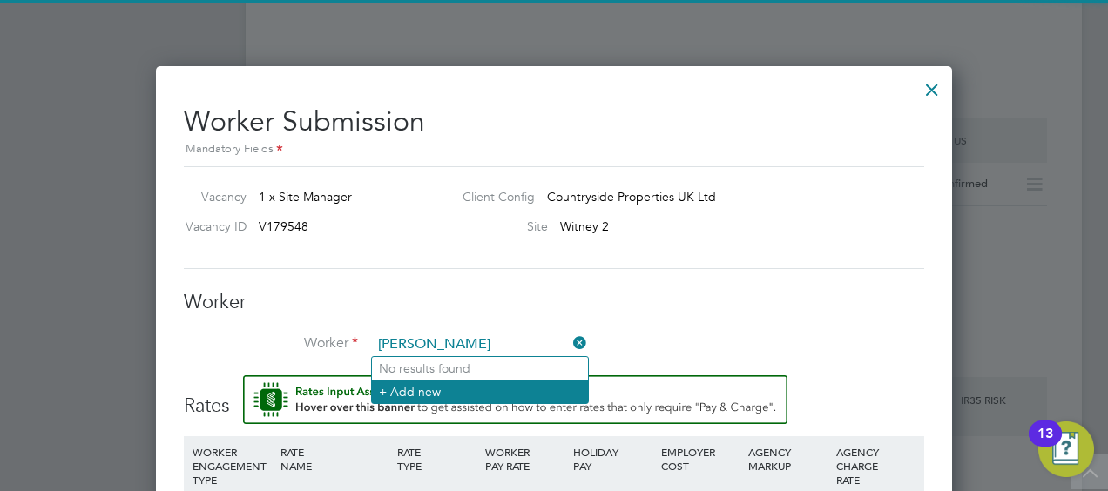
type input "neil matthews"
click at [467, 392] on li "+ Add new" at bounding box center [480, 392] width 216 height 24
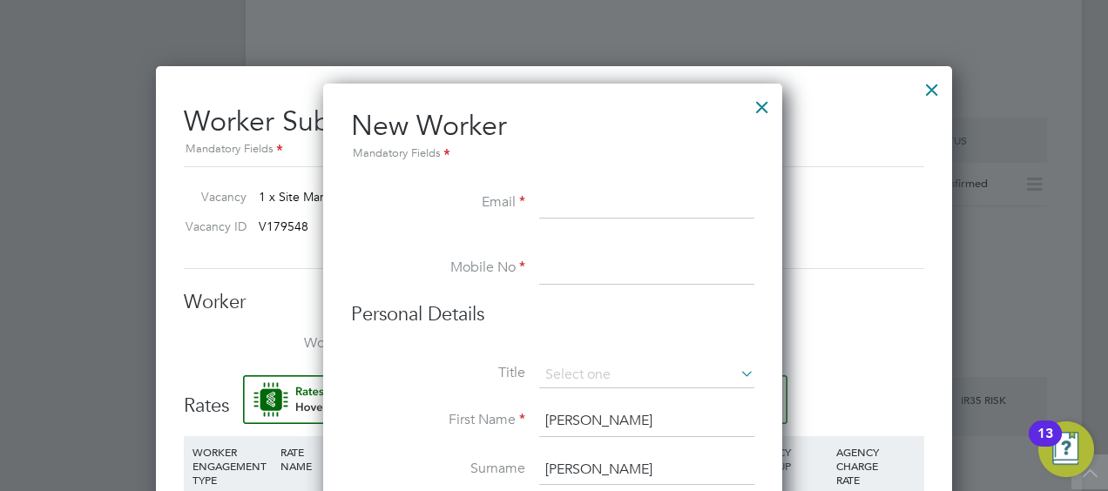
scroll to position [1475, 461]
paste input "ntmatthews@me.com"
type input "ntmatthews@me.com"
click at [589, 267] on input at bounding box center [646, 269] width 215 height 31
paste input "7415 350570"
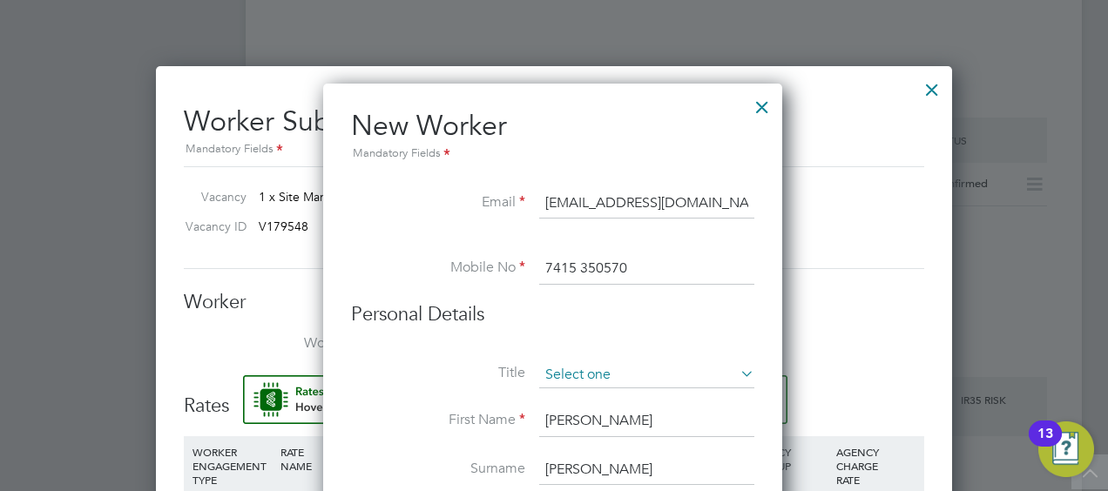
type input "7415 350570"
click at [650, 368] on input at bounding box center [646, 375] width 215 height 26
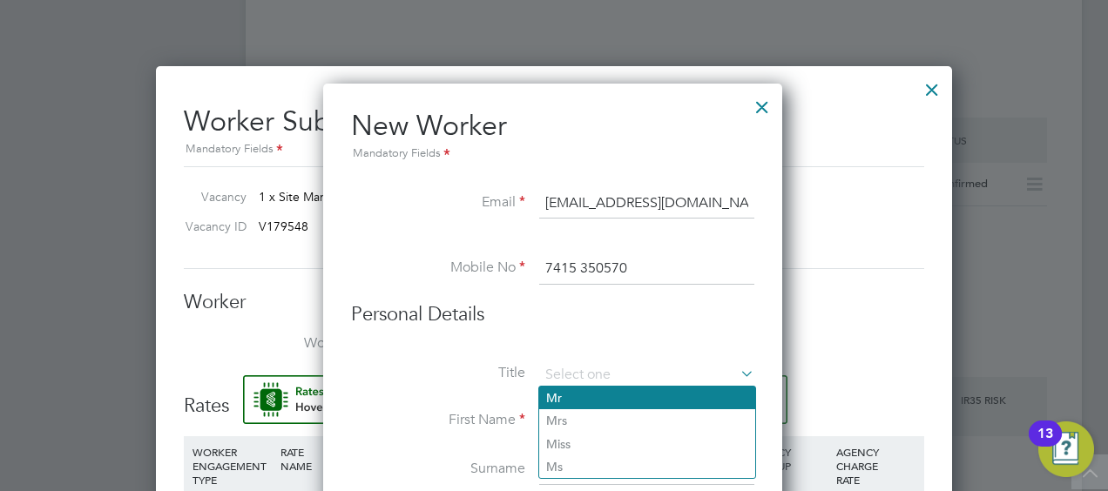
click at [595, 401] on li "Mr" at bounding box center [647, 398] width 216 height 23
type input "Mr"
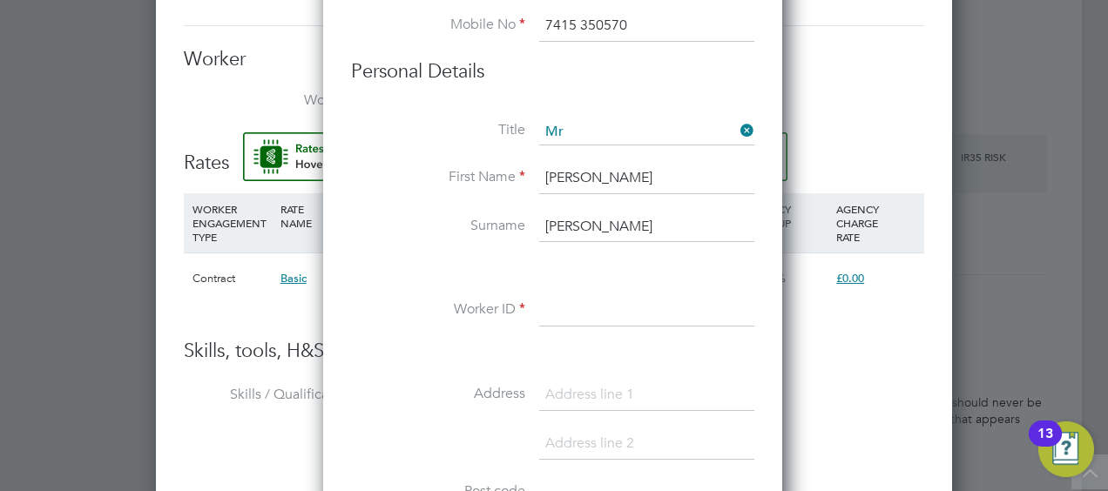
scroll to position [1892, 0]
click at [551, 175] on input "neil" at bounding box center [646, 177] width 215 height 31
type input "[PERSON_NAME]"
click at [559, 225] on input "matthews" at bounding box center [646, 226] width 215 height 31
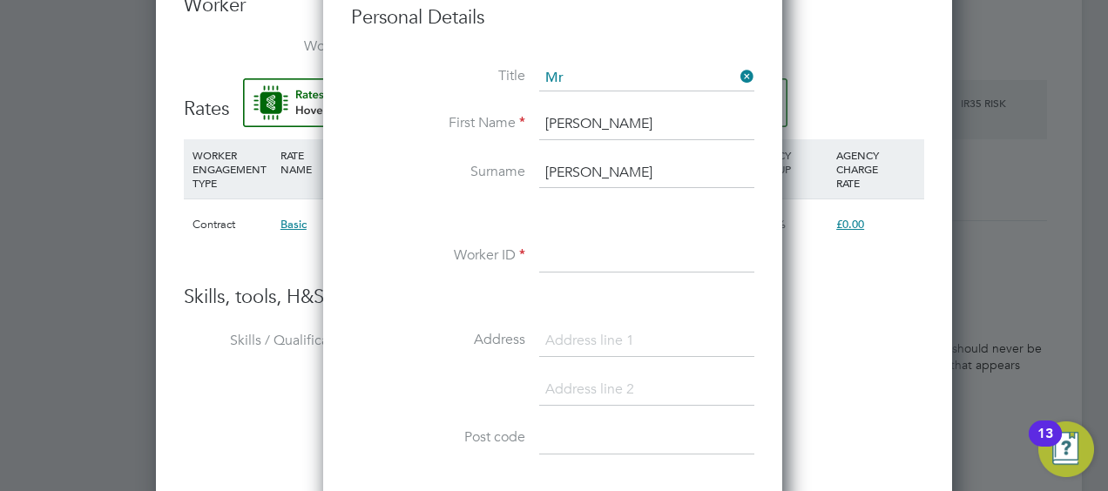
scroll to position [1948, 0]
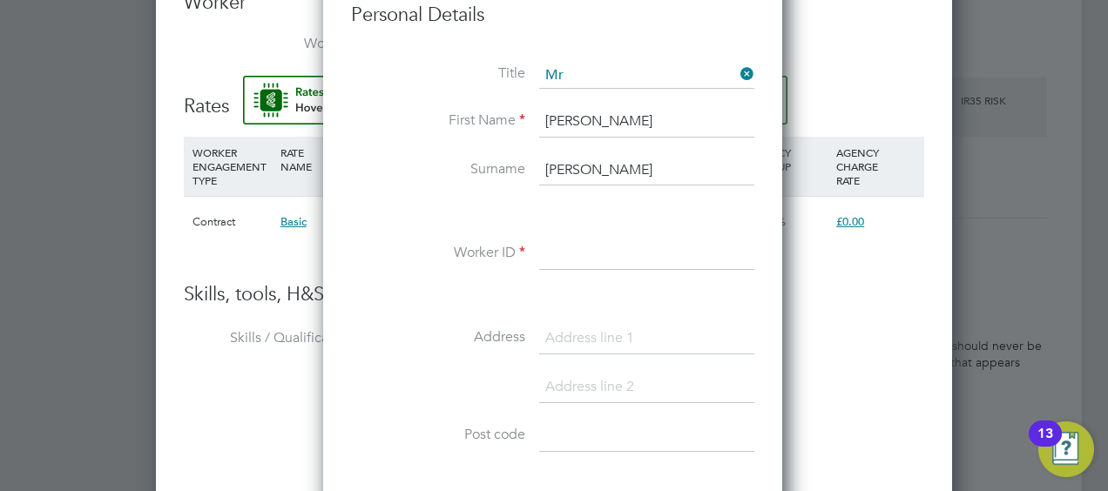
type input "Matthews"
click at [606, 247] on input at bounding box center [646, 254] width 215 height 31
paste input "257446"
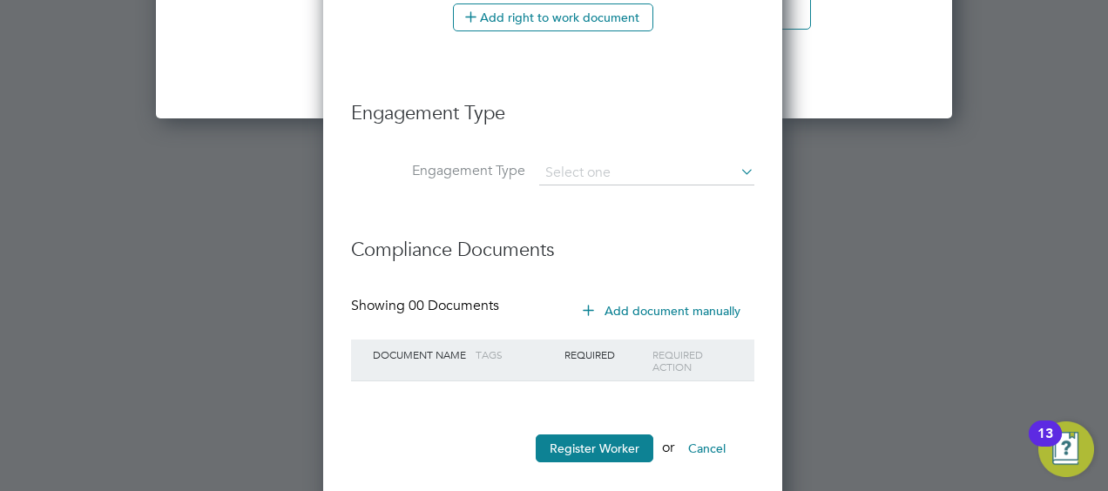
scroll to position [2705, 0]
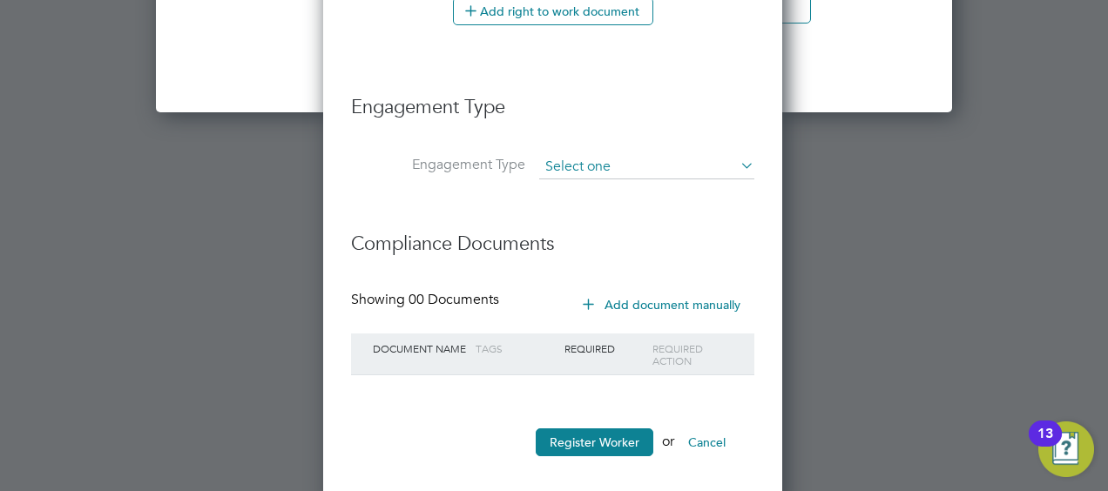
type input "257446"
click at [560, 163] on input at bounding box center [646, 167] width 215 height 24
click at [485, 187] on li "Engagement Type" at bounding box center [552, 176] width 403 height 42
click at [606, 429] on button "Register Worker" at bounding box center [595, 443] width 118 height 28
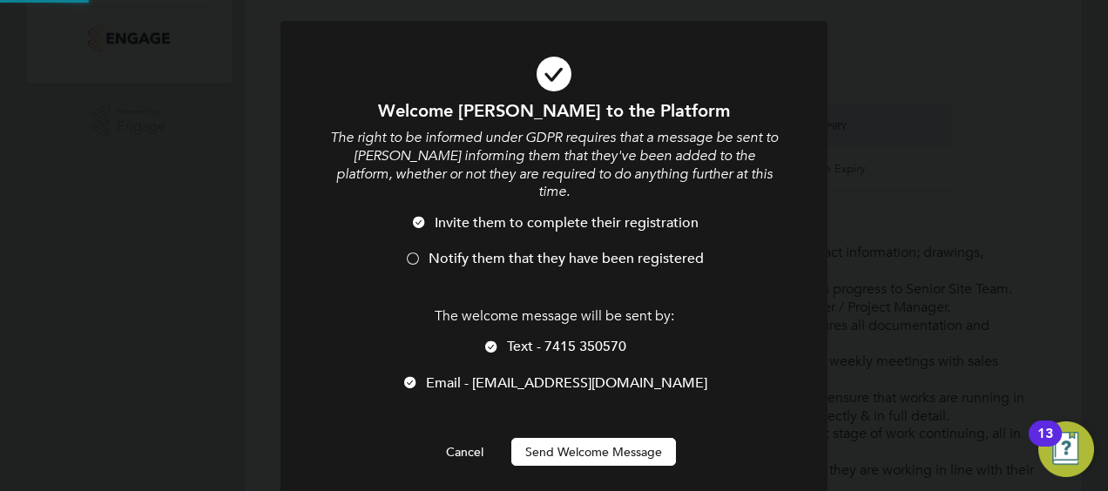
scroll to position [0, 0]
click at [431, 250] on span "Notify them that they have been registered" at bounding box center [566, 258] width 275 height 17
click at [481, 375] on span "Email - ntmatthews@me.com" at bounding box center [566, 383] width 281 height 17
click at [585, 438] on button "Send Welcome Message" at bounding box center [593, 452] width 165 height 28
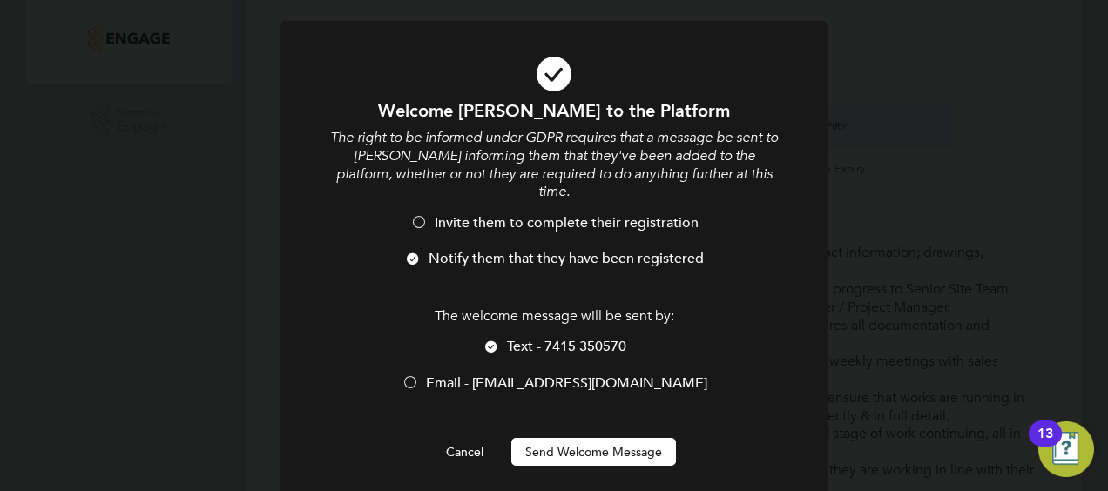
scroll to position [491, 0]
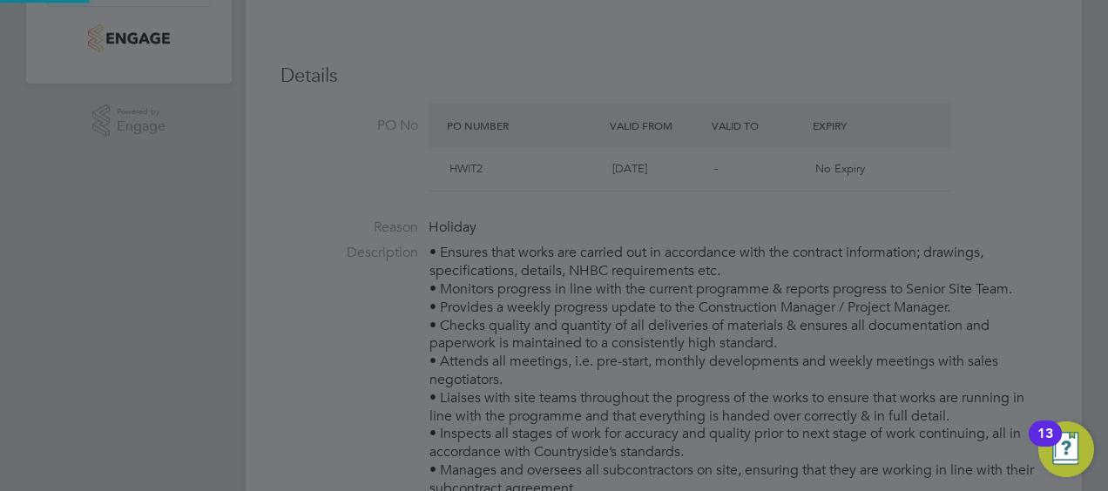
type input "Neil Matthews (257446)"
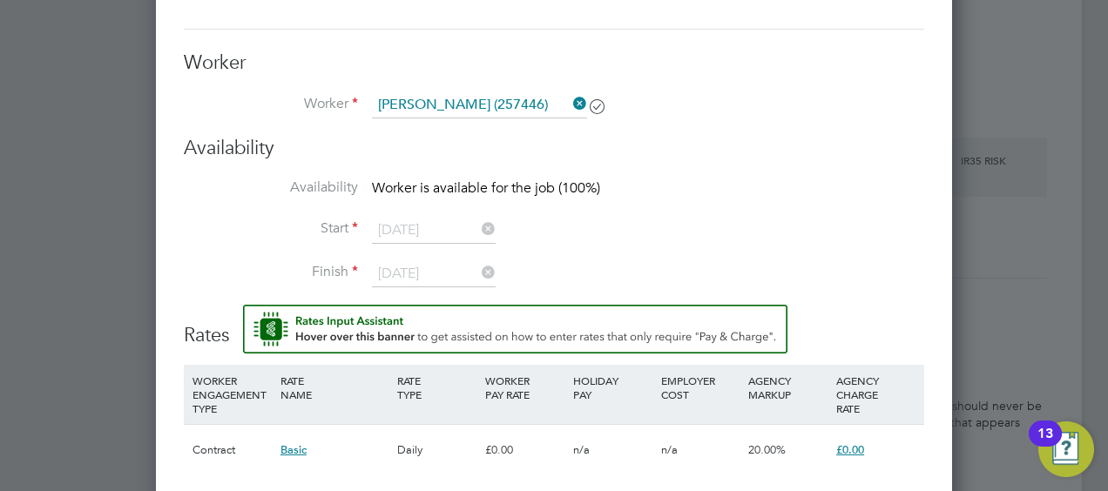
scroll to position [1898, 0]
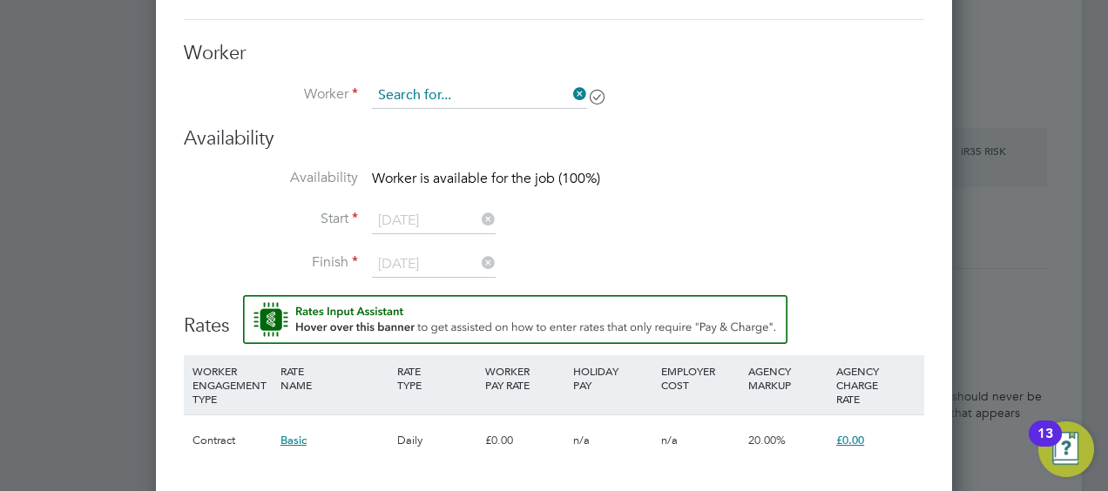
click at [519, 95] on input at bounding box center [479, 96] width 215 height 26
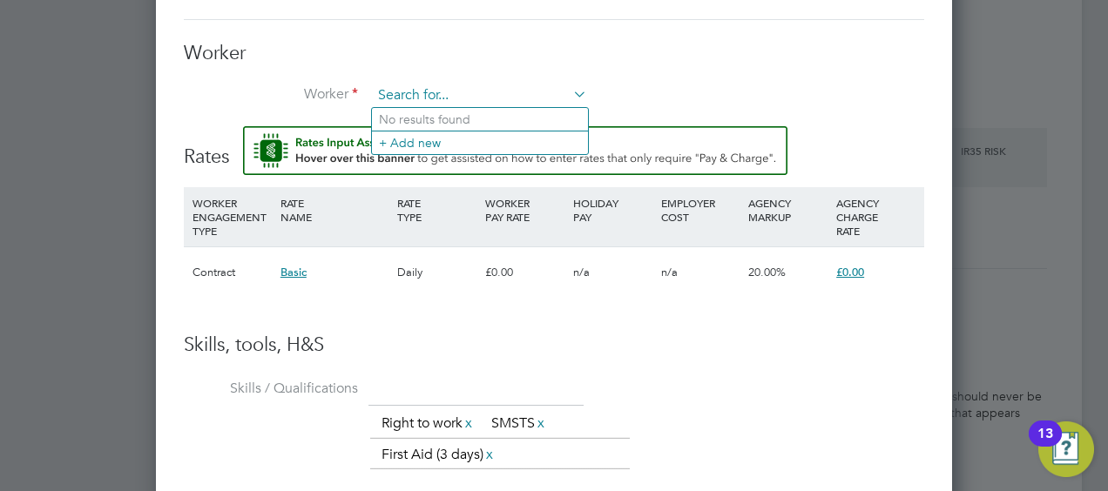
scroll to position [9, 9]
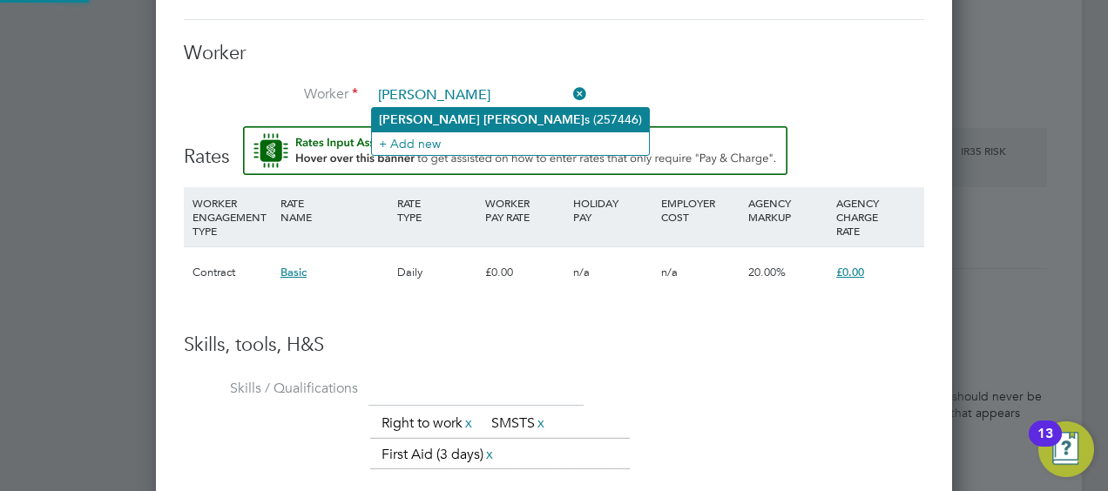
click at [484, 118] on b "[PERSON_NAME]" at bounding box center [534, 119] width 101 height 15
type input "Neil Matthews (257446)"
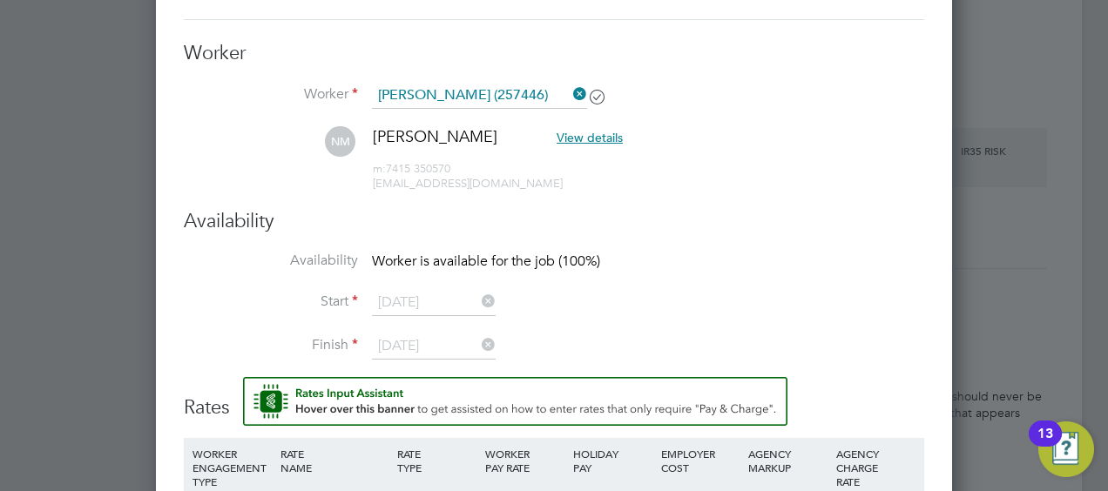
scroll to position [1483, 796]
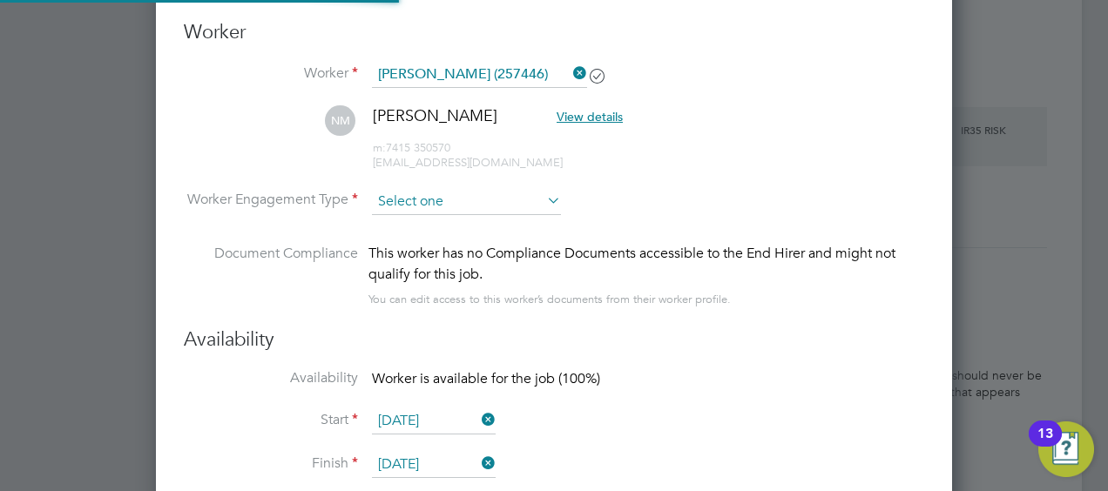
click at [437, 201] on input at bounding box center [466, 202] width 189 height 26
click at [417, 226] on li "Contract" at bounding box center [467, 223] width 190 height 23
type input "Contract"
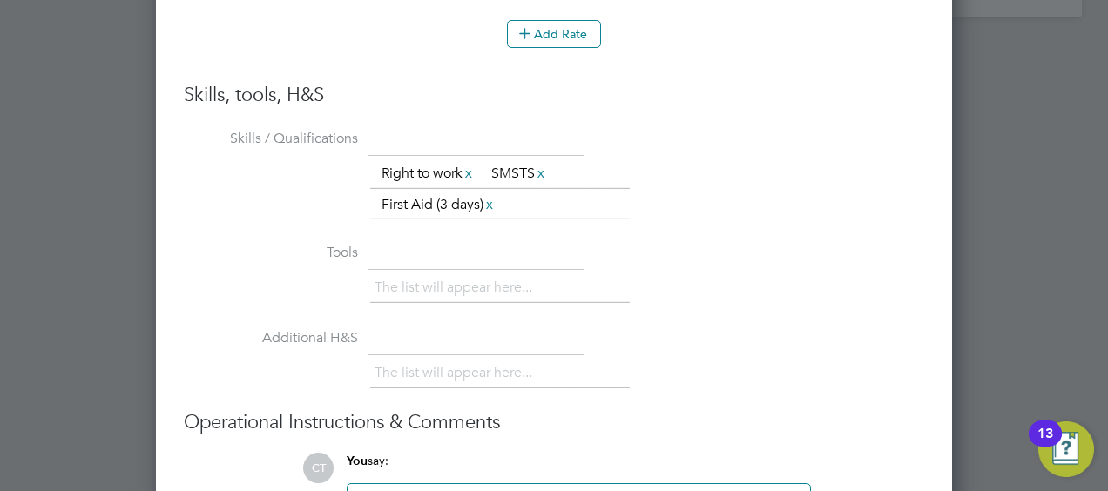
scroll to position [2754, 0]
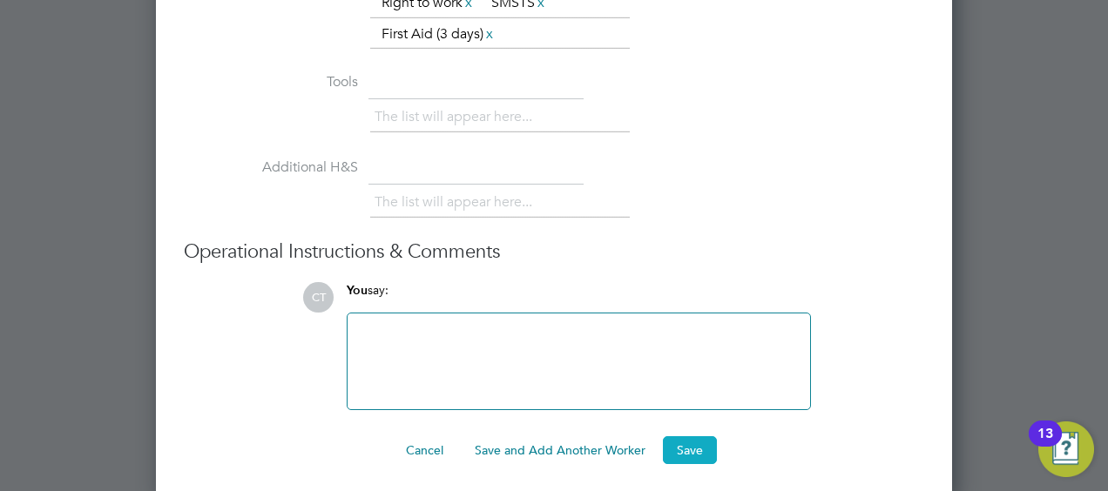
click at [690, 437] on button "Save" at bounding box center [690, 450] width 54 height 28
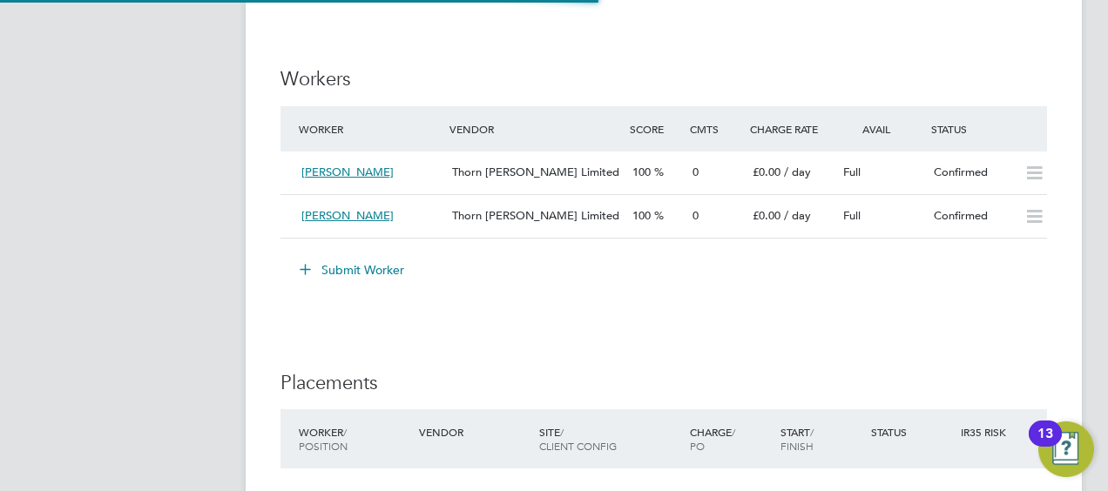
scroll to position [9, 9]
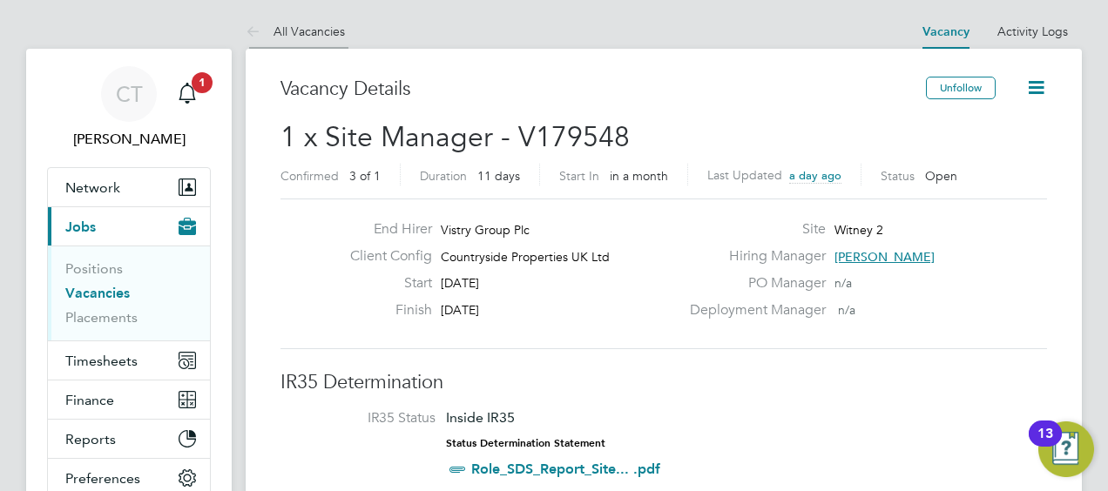
click at [268, 35] on link "All Vacancies" at bounding box center [295, 32] width 99 height 16
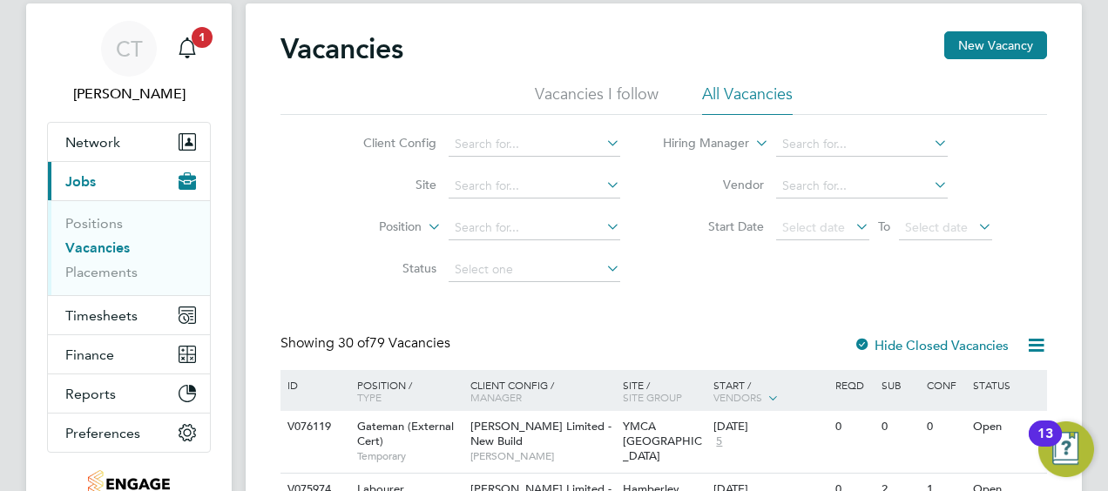
click at [497, 131] on li "Client Config" at bounding box center [479, 145] width 328 height 42
click at [517, 152] on input at bounding box center [535, 144] width 172 height 24
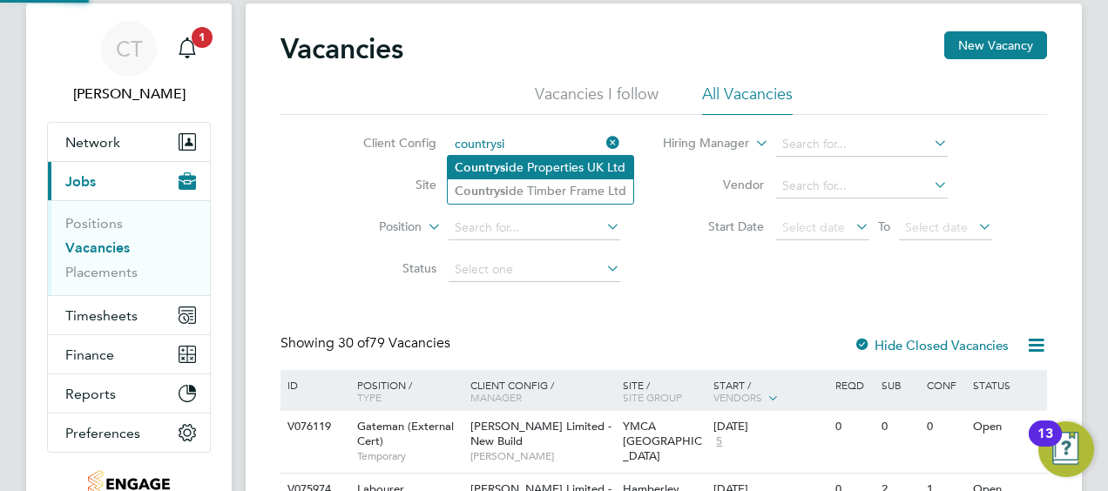
click at [529, 166] on li "Countrysi de Properties UK Ltd" at bounding box center [541, 168] width 186 height 24
type input "Countryside Properties UK Ltd"
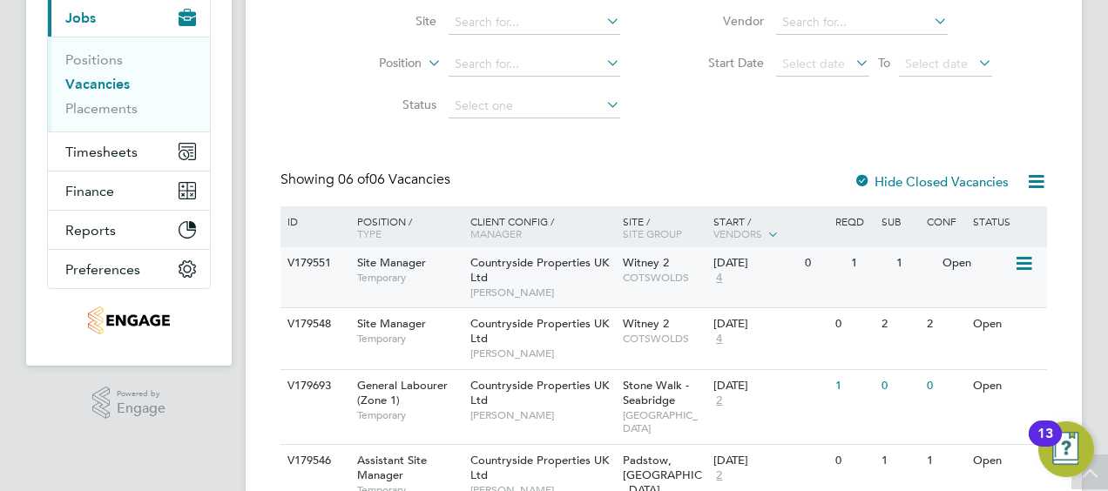
click at [790, 293] on div "17 Oct 2025 4" at bounding box center [754, 270] width 91 height 47
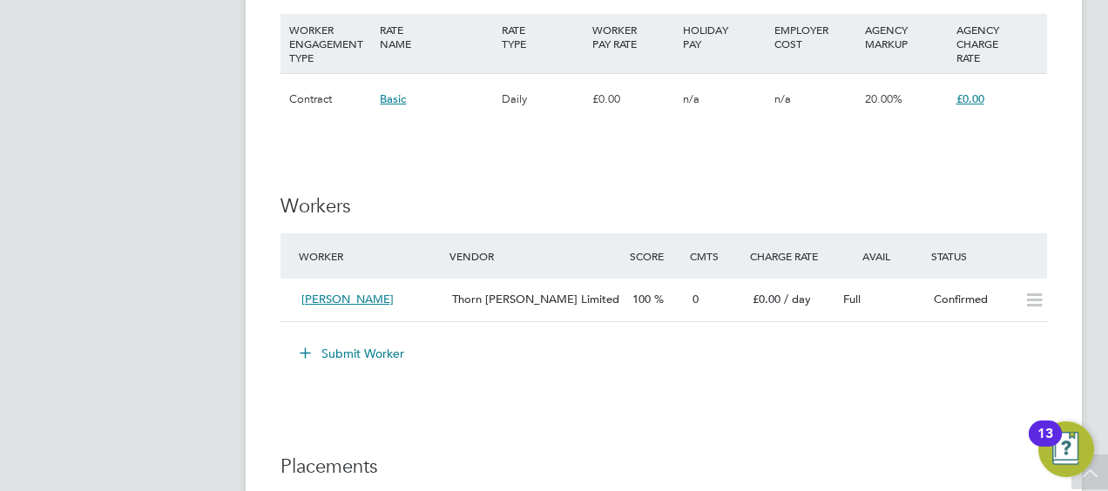
scroll to position [1532, 0]
click at [352, 359] on button "Submit Worker" at bounding box center [353, 355] width 131 height 28
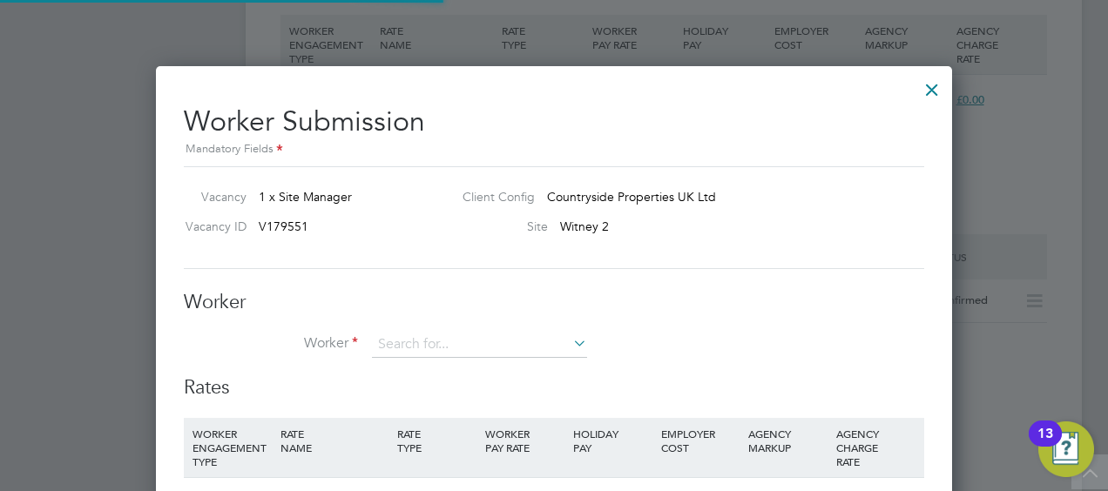
scroll to position [51, 118]
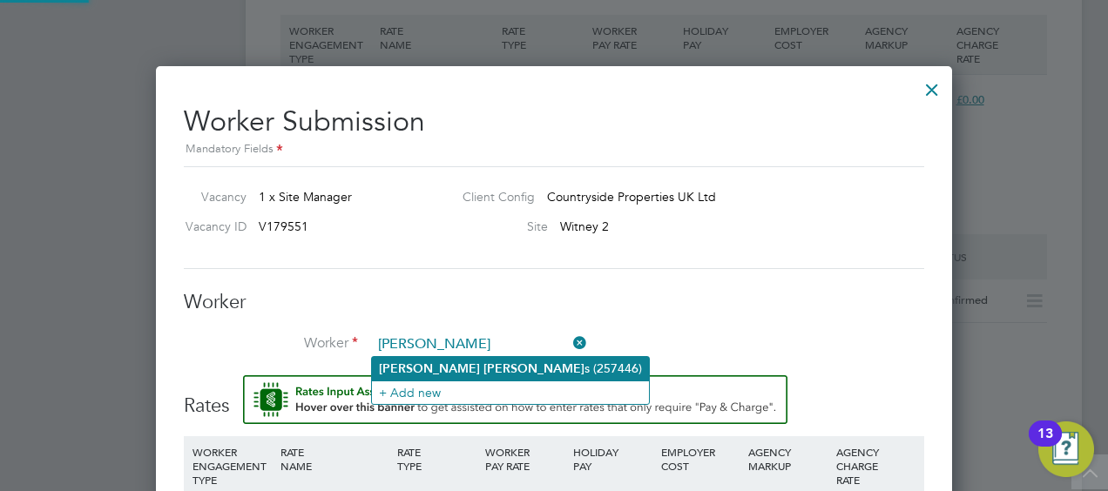
click at [484, 365] on b "[PERSON_NAME]" at bounding box center [534, 369] width 101 height 15
type input "[PERSON_NAME] (257446)"
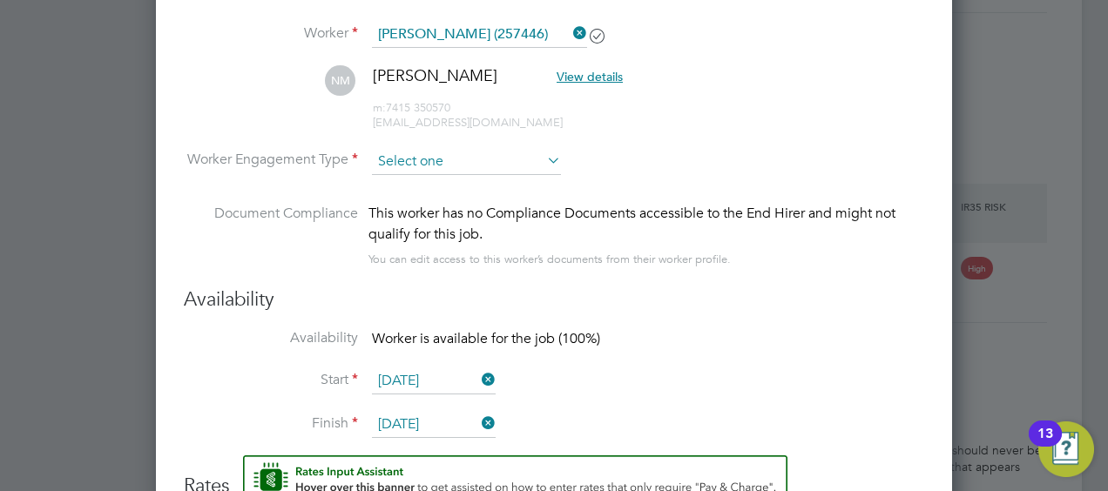
click at [406, 159] on input at bounding box center [466, 162] width 189 height 26
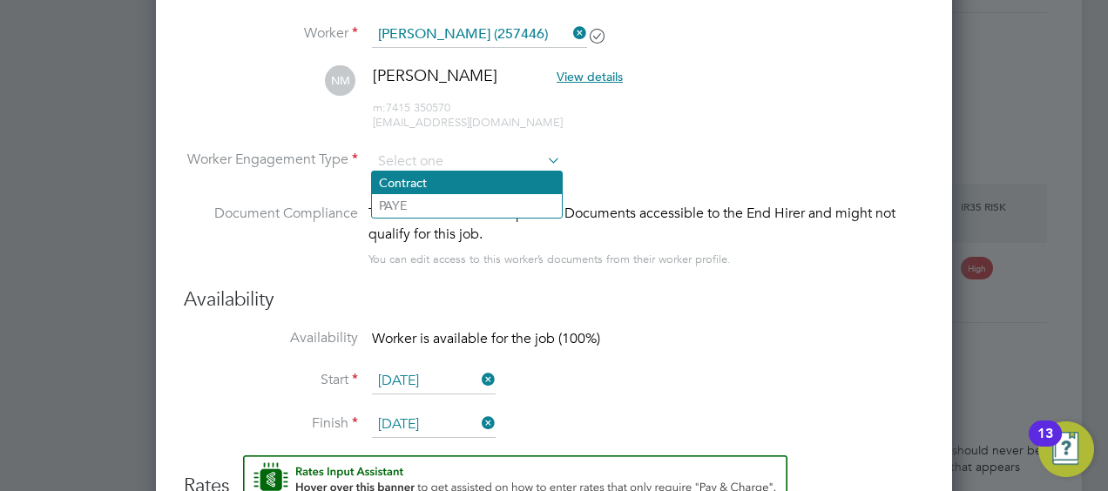
click at [406, 185] on li "Contract" at bounding box center [467, 183] width 190 height 23
type input "Contract"
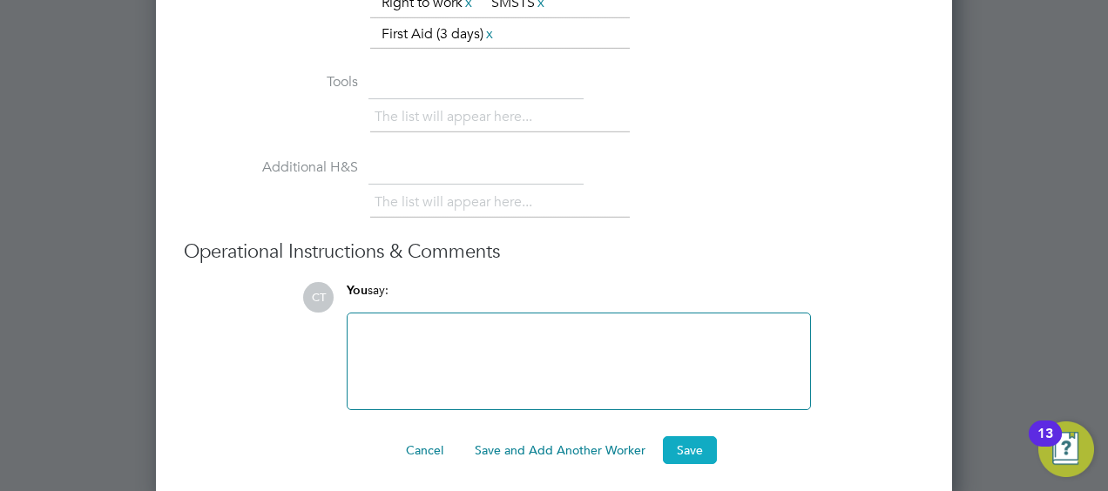
click at [688, 436] on button "Save" at bounding box center [690, 450] width 54 height 28
